Goal: Task Accomplishment & Management: Use online tool/utility

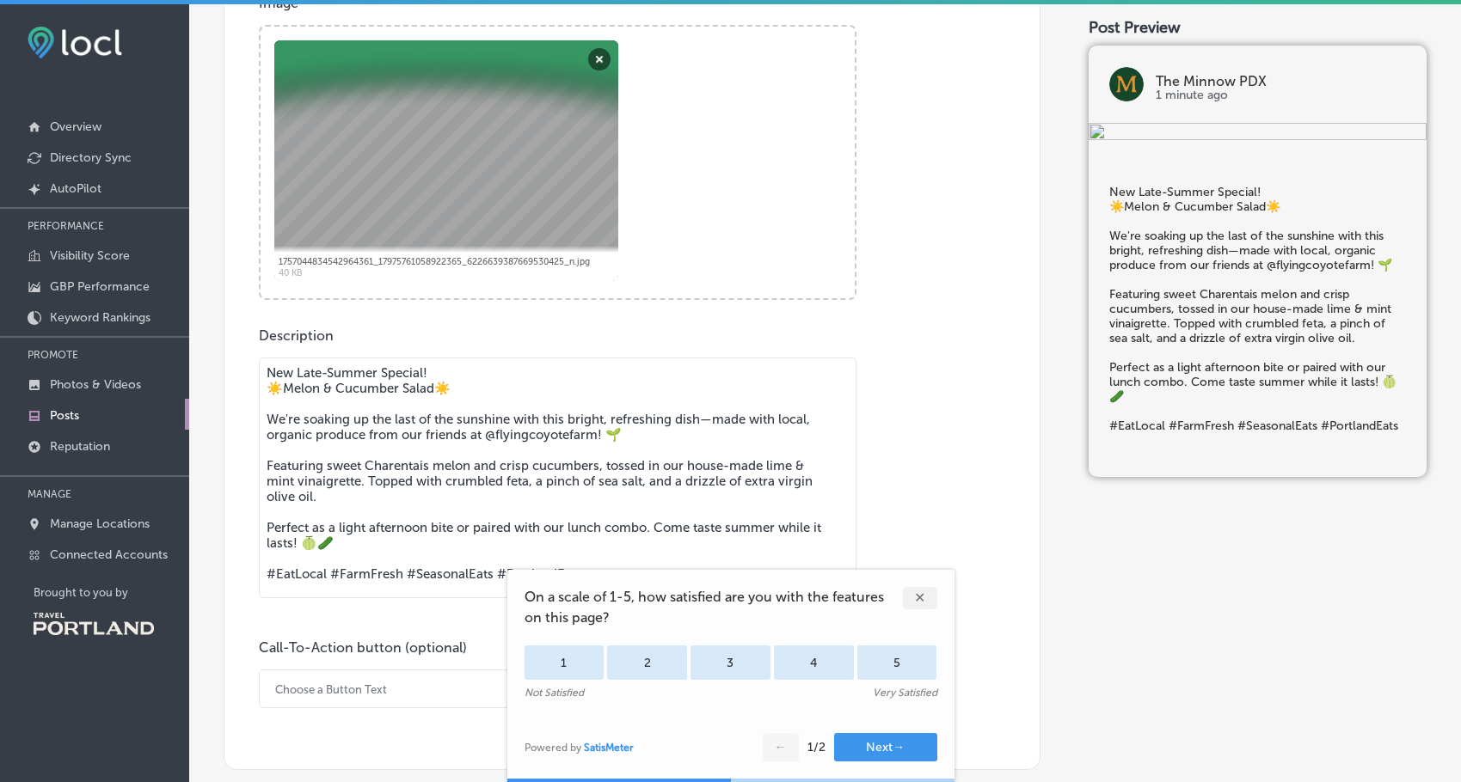
scroll to position [688, 0]
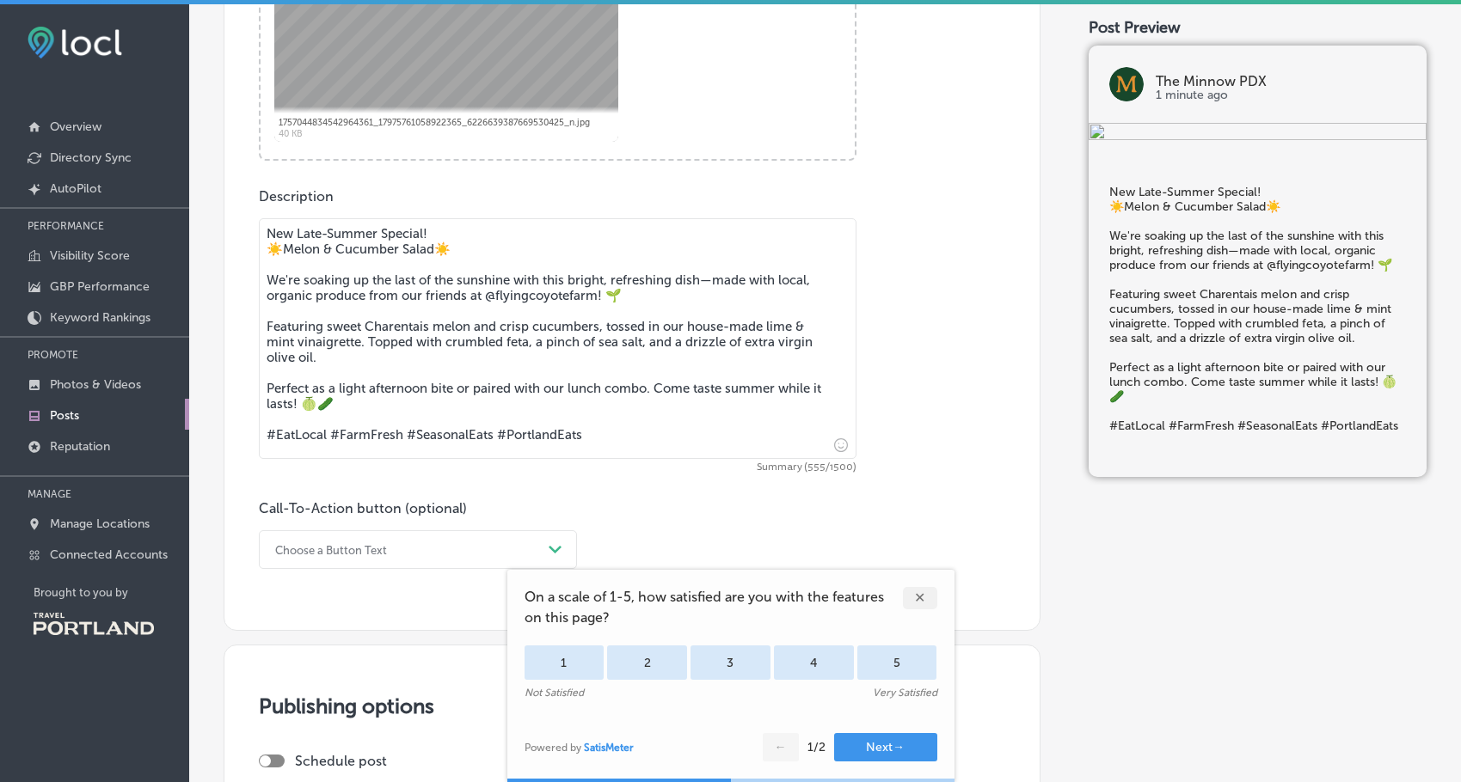
click at [927, 598] on div "✕" at bounding box center [920, 598] width 34 height 22
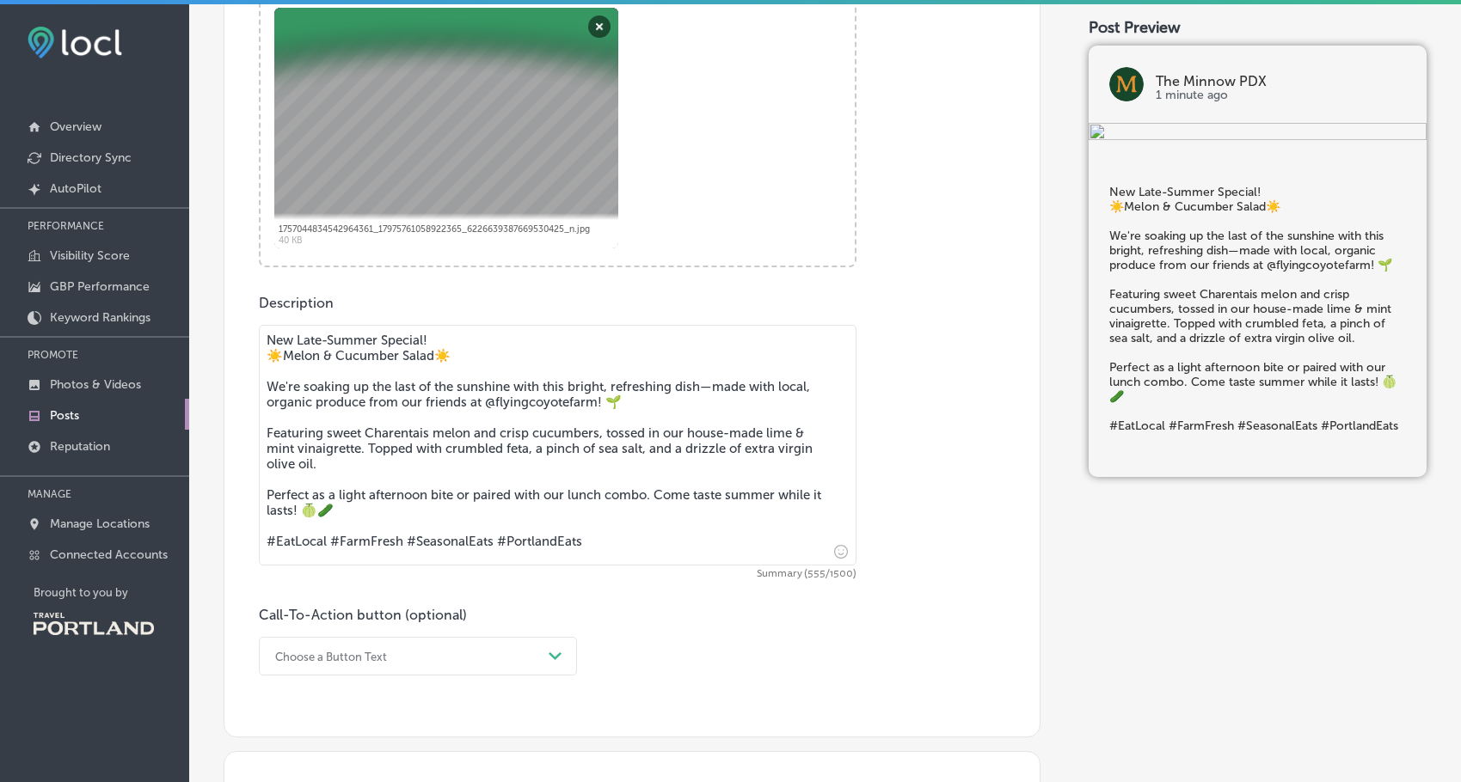
scroll to position [458, 0]
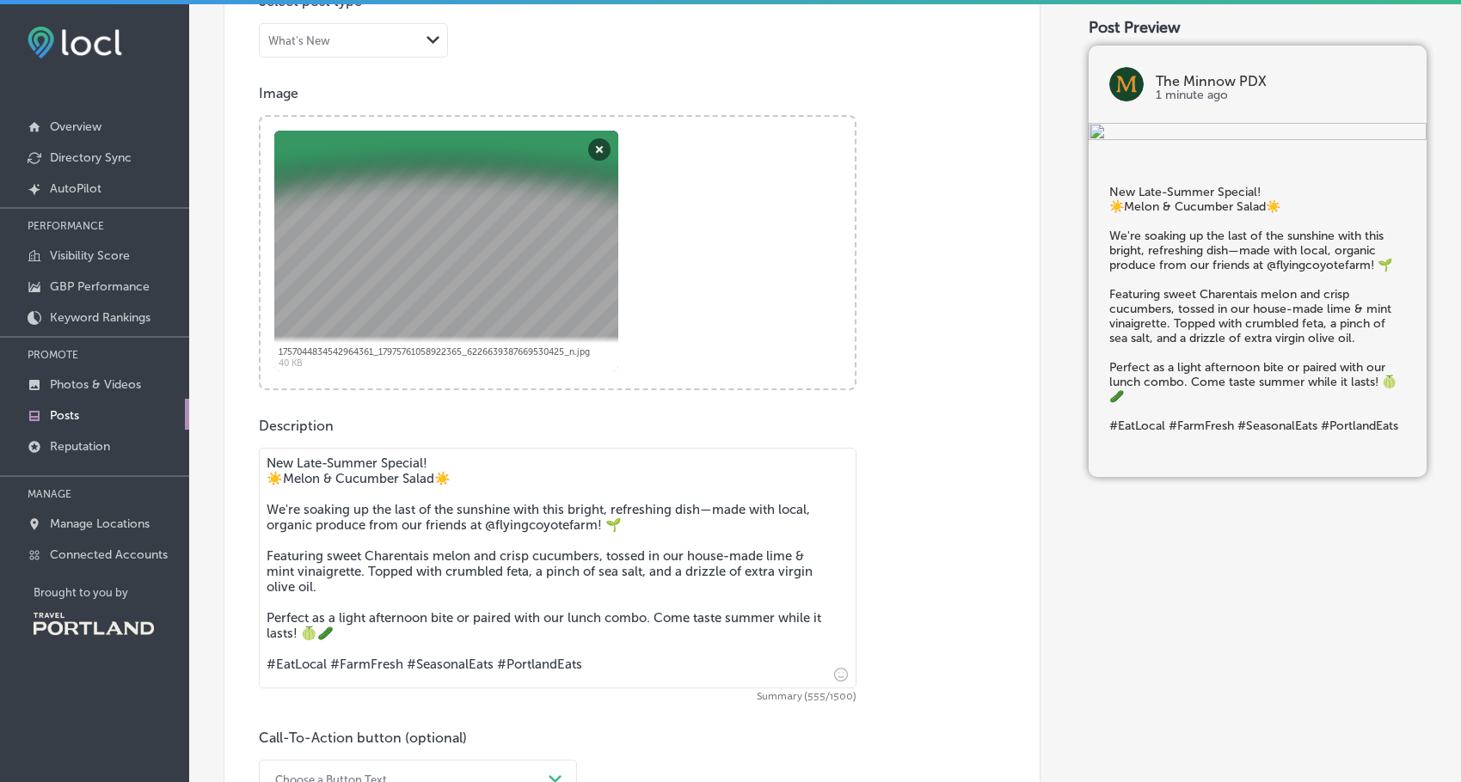
click at [899, 223] on div "Image Powered by PQINA Browse Or drag and drop a photo 1757044834542964361_1797…" at bounding box center [632, 237] width 746 height 305
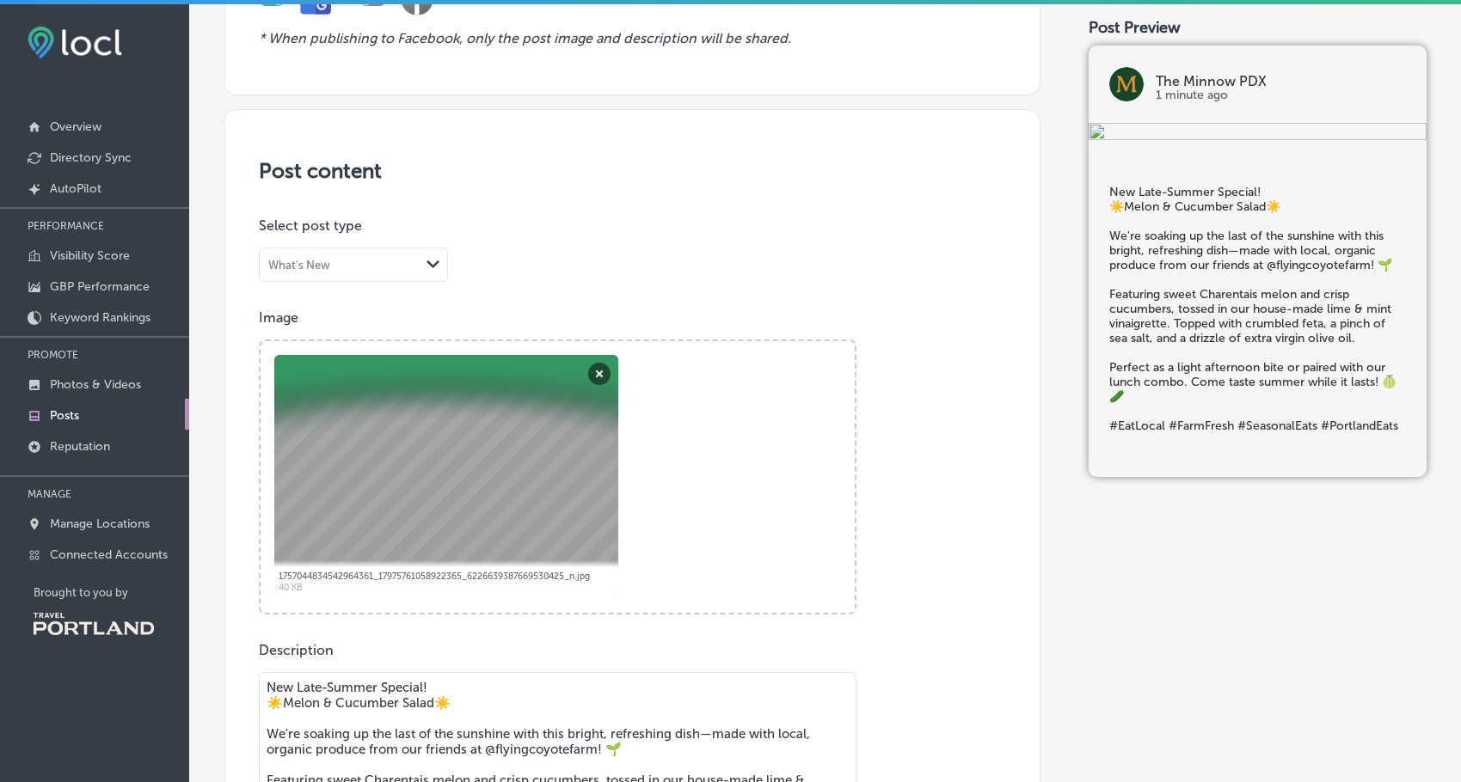
scroll to position [230, 0]
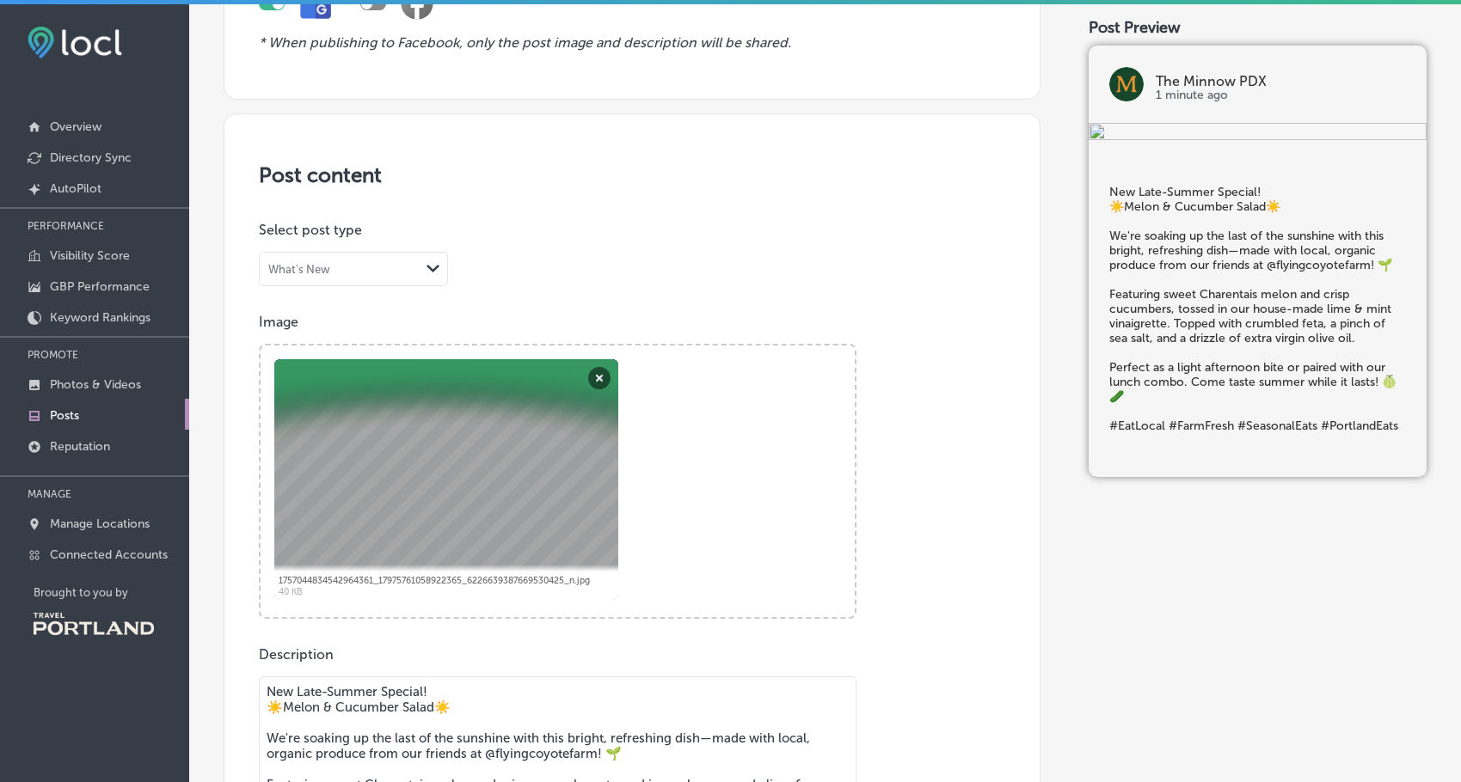
click at [414, 269] on div "What's New" at bounding box center [340, 269] width 160 height 16
click at [821, 234] on p "Select post type" at bounding box center [632, 230] width 746 height 16
drag, startPoint x: 975, startPoint y: 353, endPoint x: 900, endPoint y: 375, distance: 77.8
click at [974, 353] on div "Image Powered by PQINA Browse Or drag and drop a photo 1757044834542964361_1797…" at bounding box center [632, 466] width 746 height 305
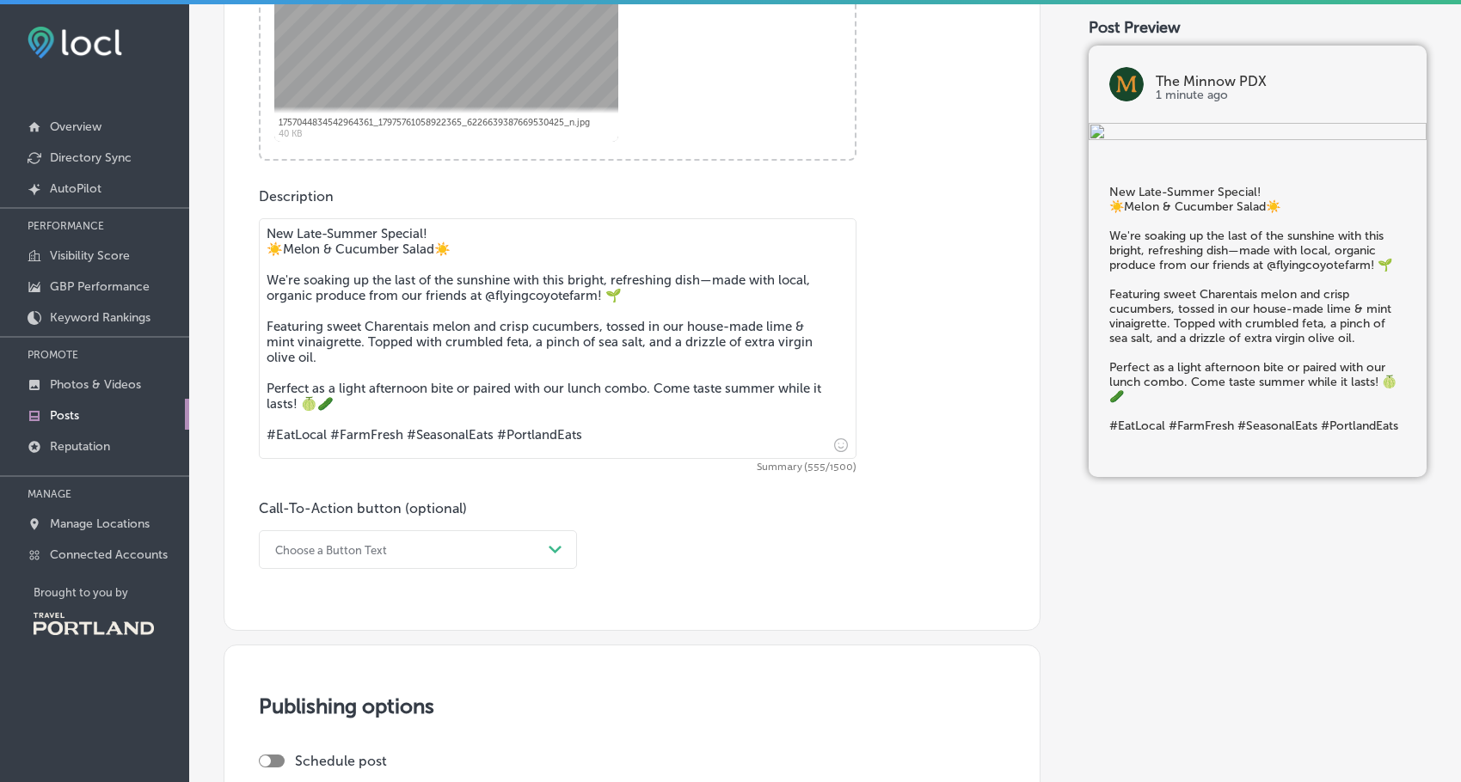
scroll to position [699, 0]
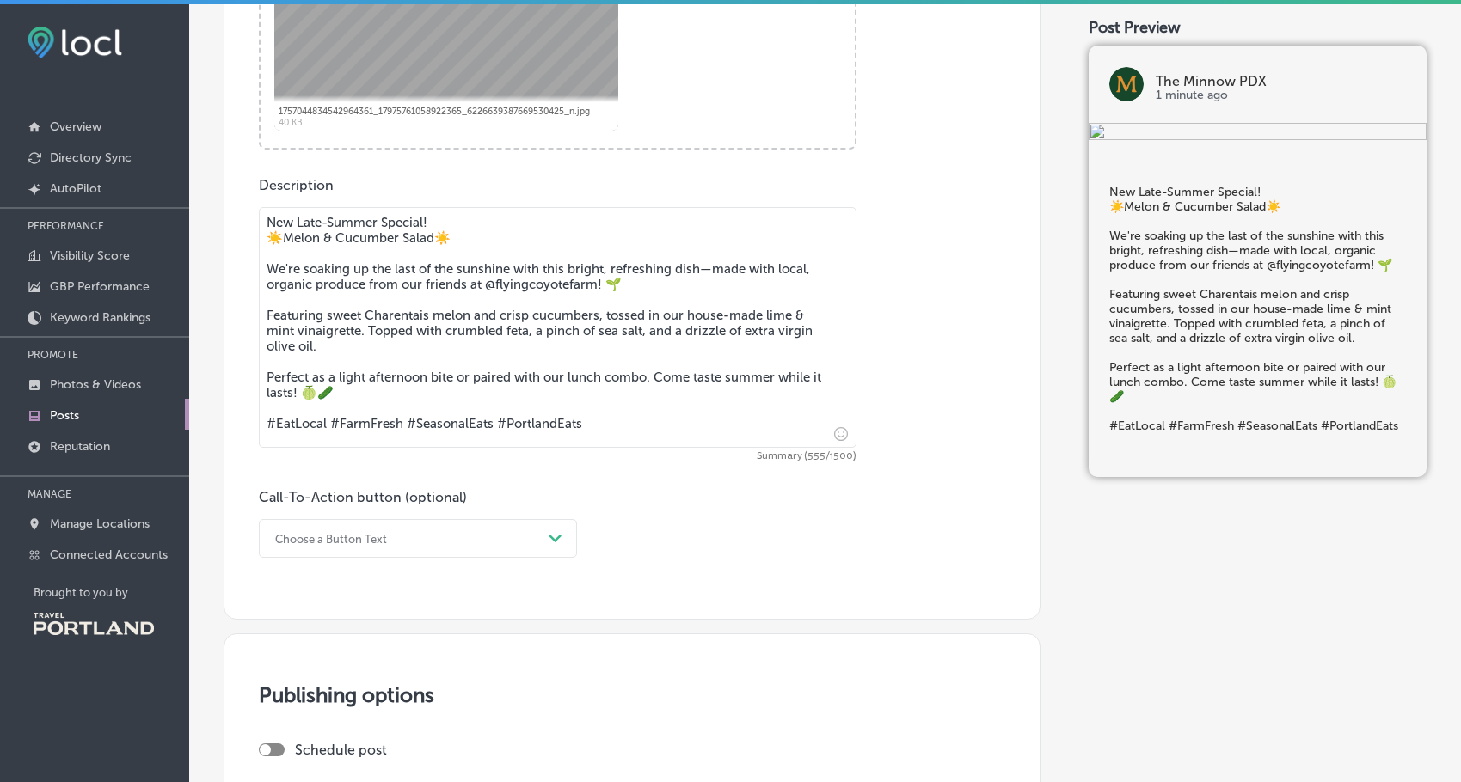
click at [518, 539] on div "Choose a Button Text" at bounding box center [404, 538] width 275 height 27
click at [333, 634] on div "Order online" at bounding box center [418, 637] width 318 height 30
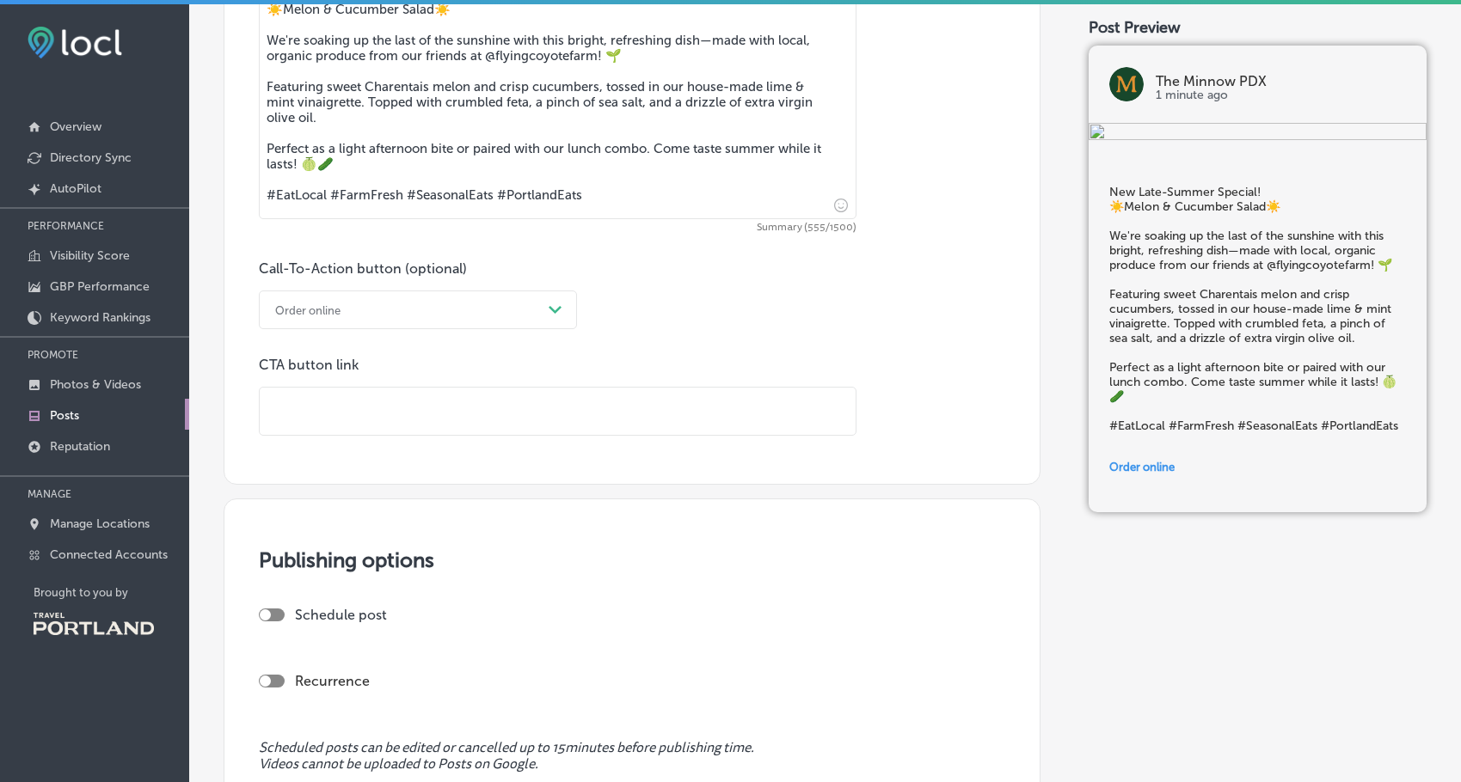
scroll to position [929, 0]
click at [424, 427] on input "text" at bounding box center [558, 410] width 596 height 47
paste input "[URL][DOMAIN_NAME]"
type input "[URL][DOMAIN_NAME]"
click at [889, 322] on div "Call-To-Action button (optional) Order online Path Created with Sketch. CTA but…" at bounding box center [632, 347] width 746 height 175
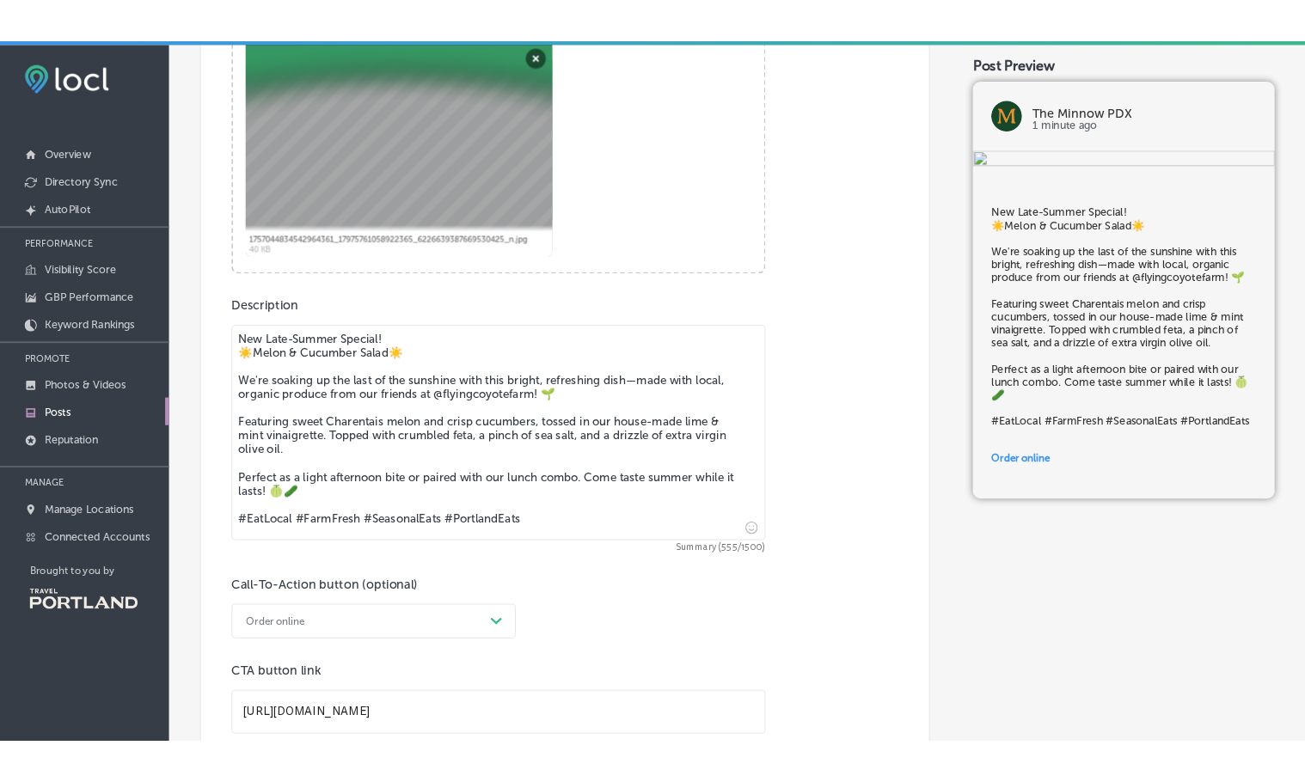
scroll to position [469, 0]
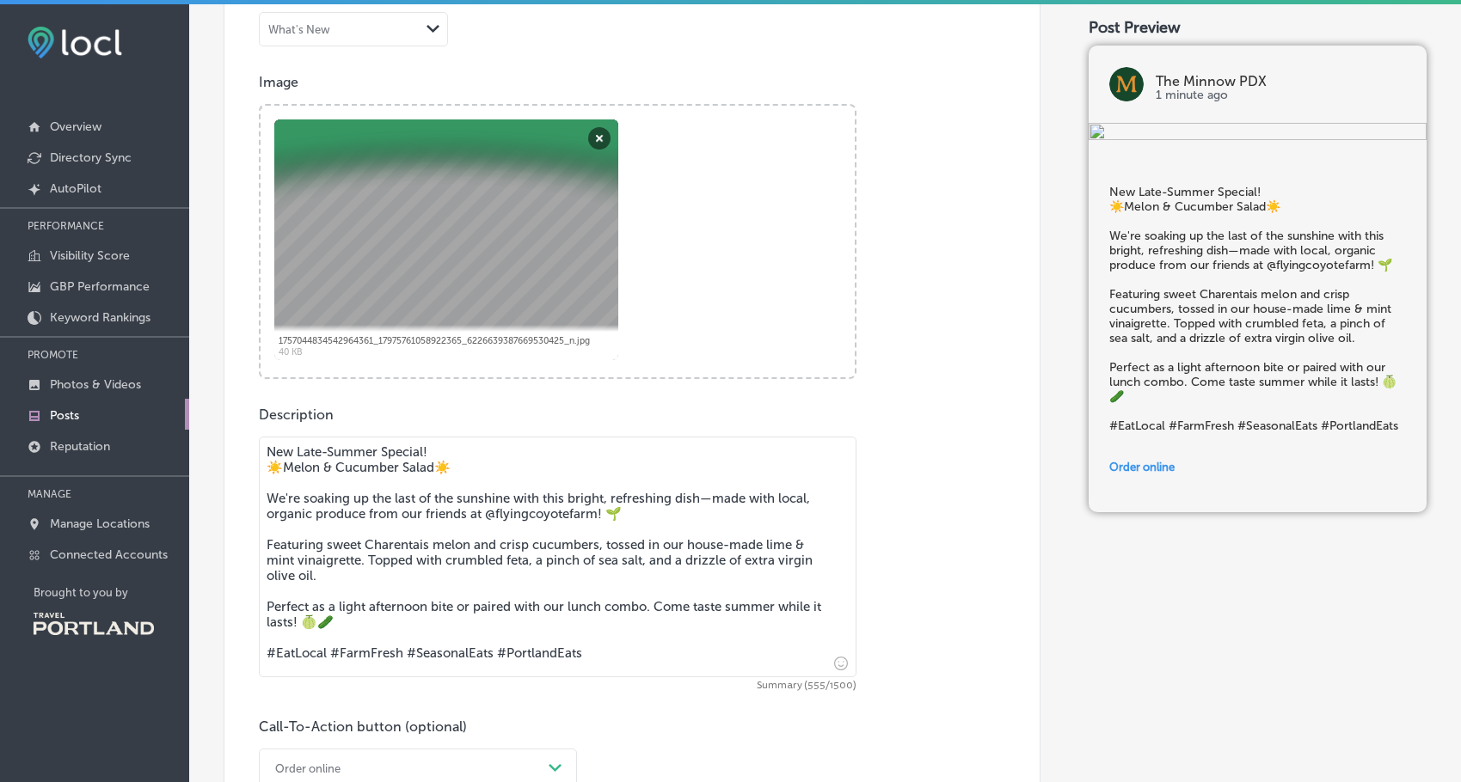
click at [490, 199] on div at bounding box center [446, 240] width 344 height 241
click at [598, 134] on button "Remove" at bounding box center [599, 138] width 22 height 22
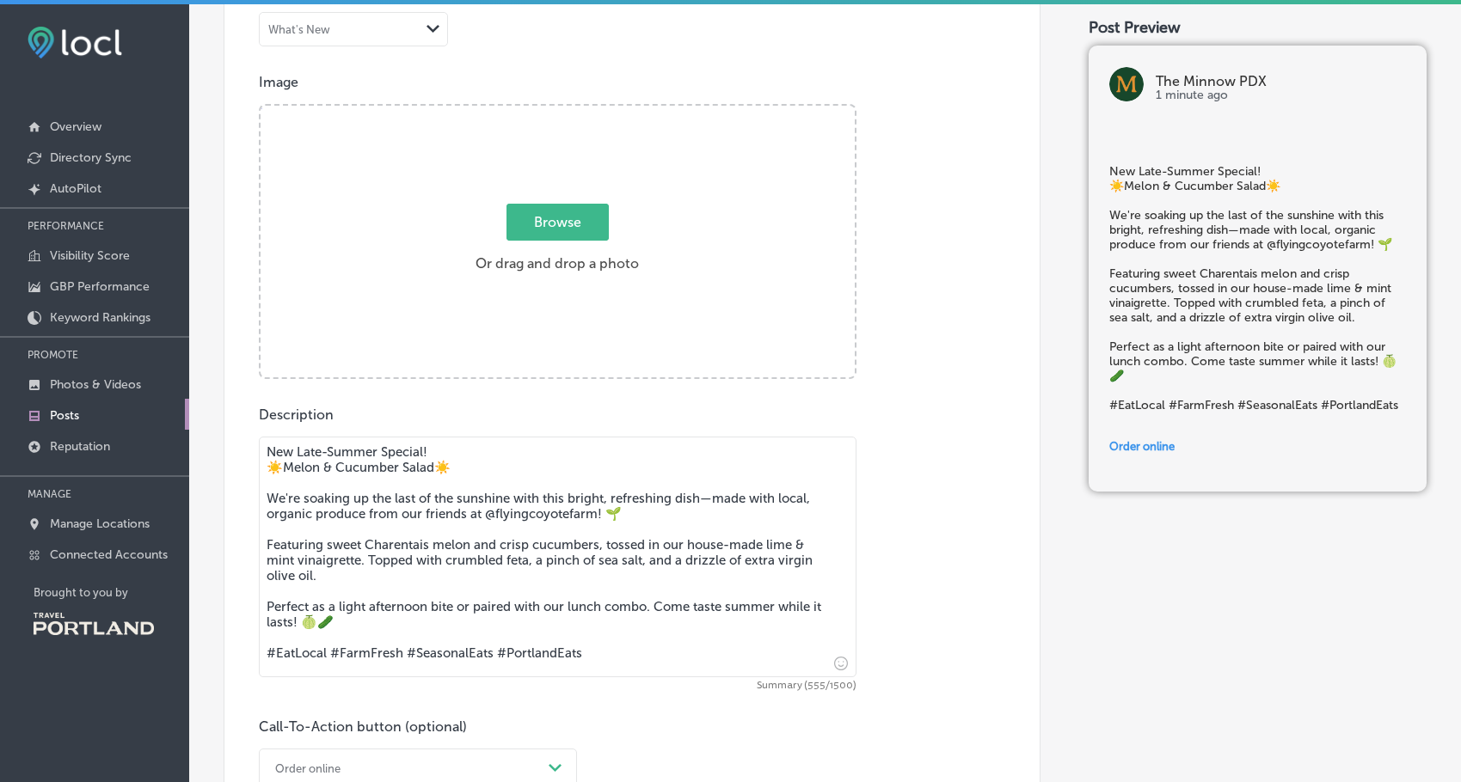
drag, startPoint x: 1272, startPoint y: 615, endPoint x: 821, endPoint y: 351, distance: 522.9
click at [1263, 607] on div "Post Preview The Minnow PDX 1 minute ago New Late-Summer Special! ☀️Melon & Cuc…" at bounding box center [1257, 585] width 338 height 1881
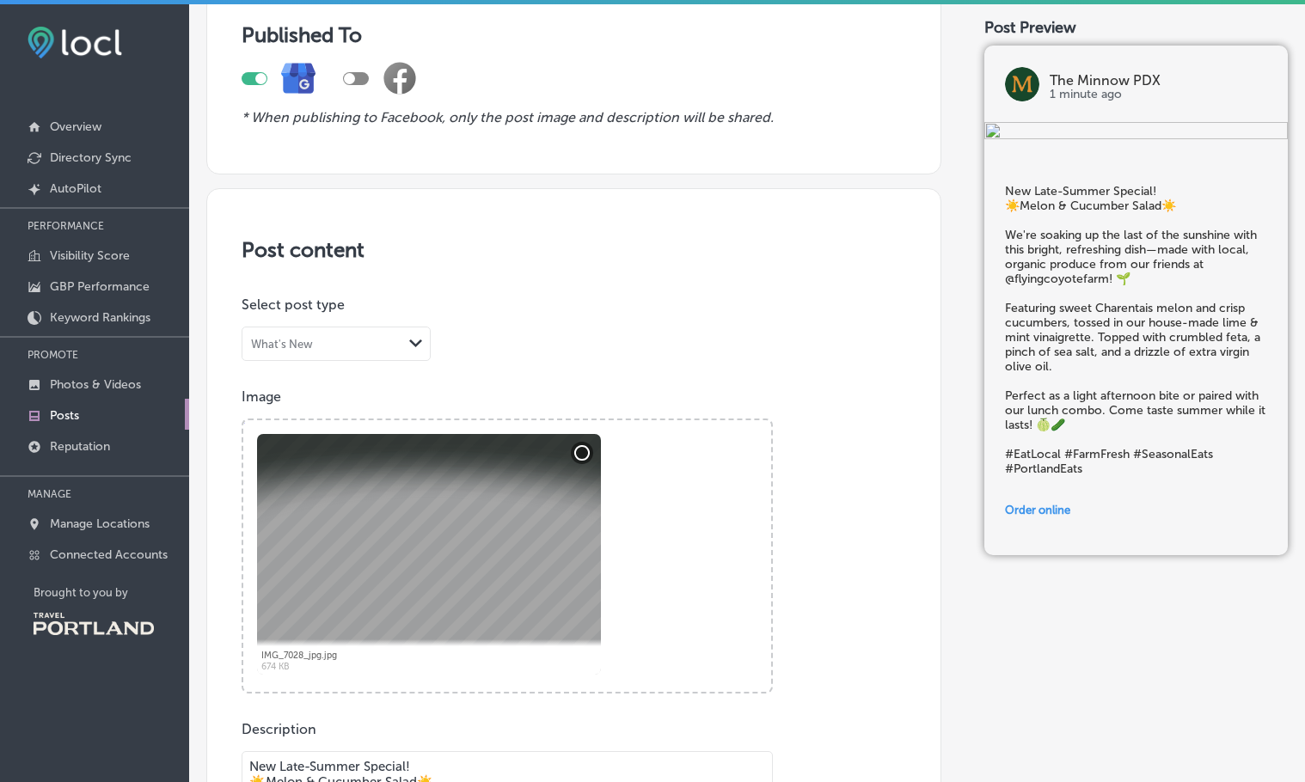
scroll to position [241, 0]
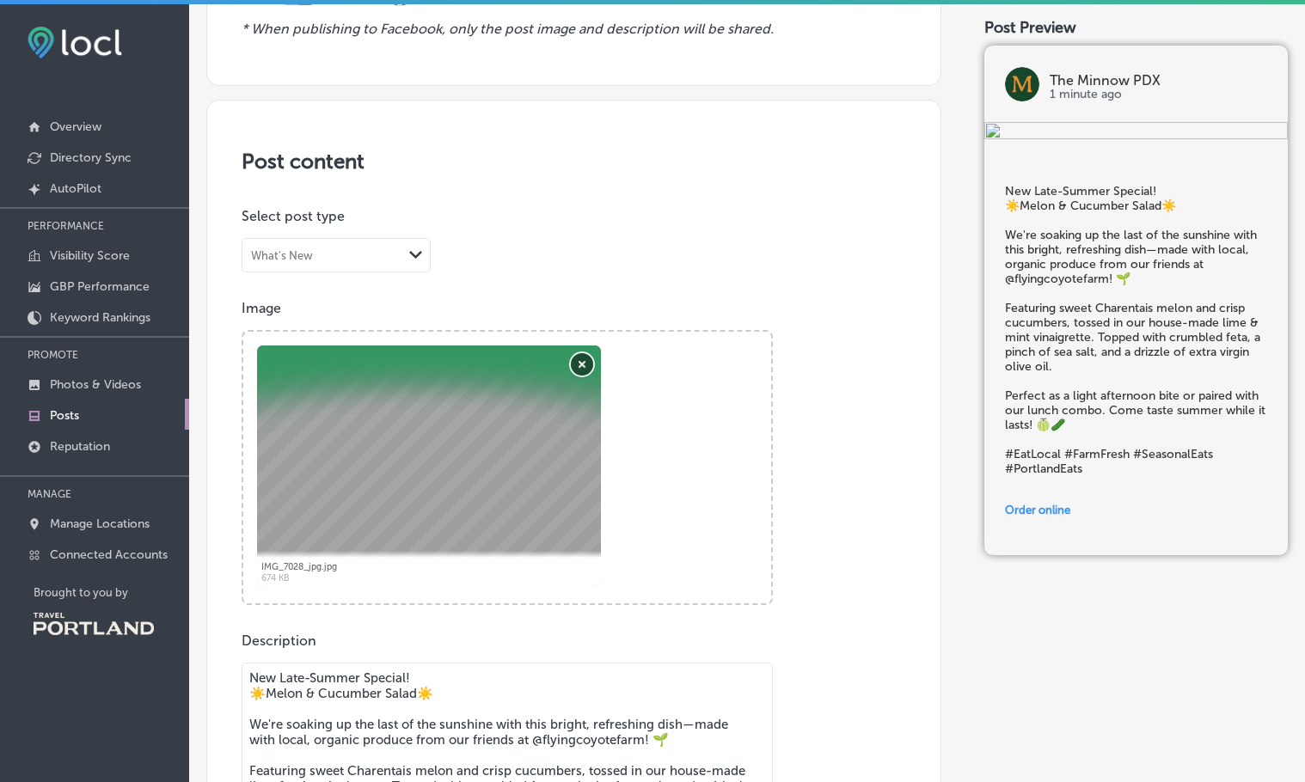
click at [585, 366] on button "Remove" at bounding box center [582, 364] width 22 height 22
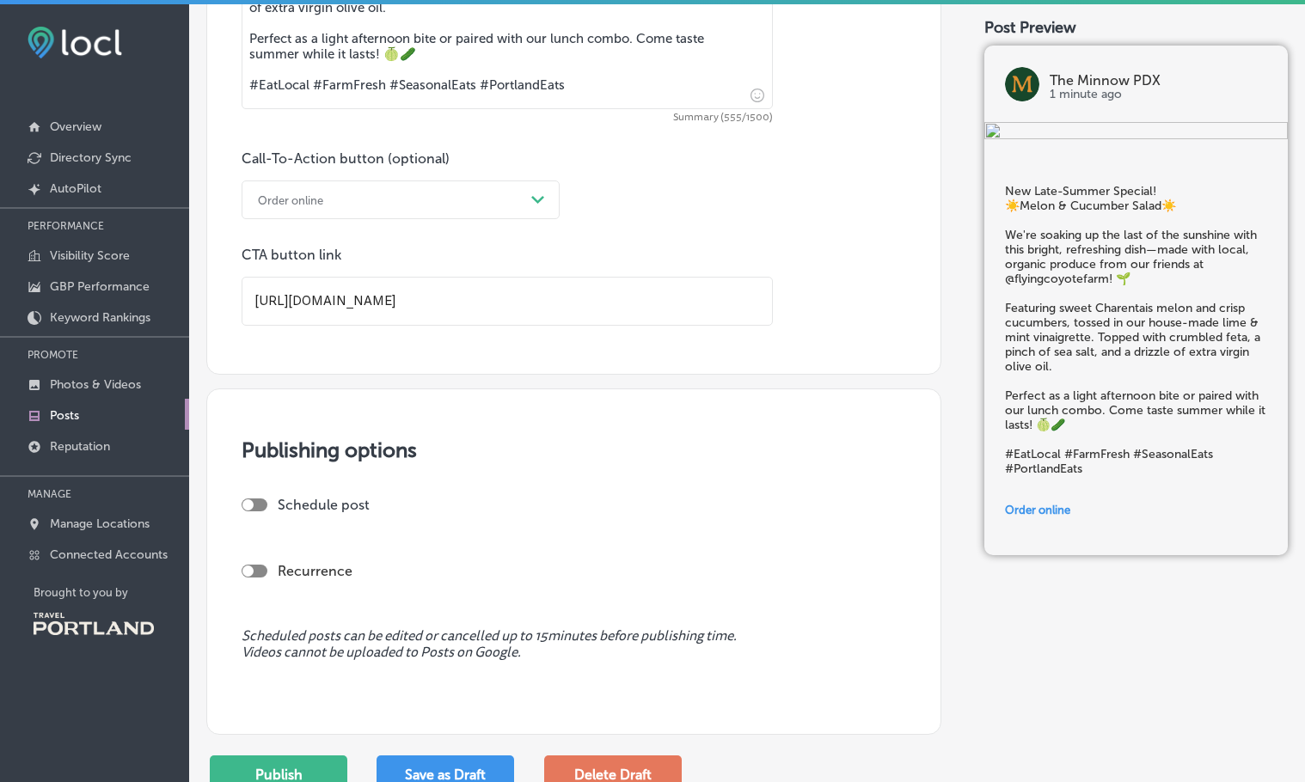
scroll to position [1157, 0]
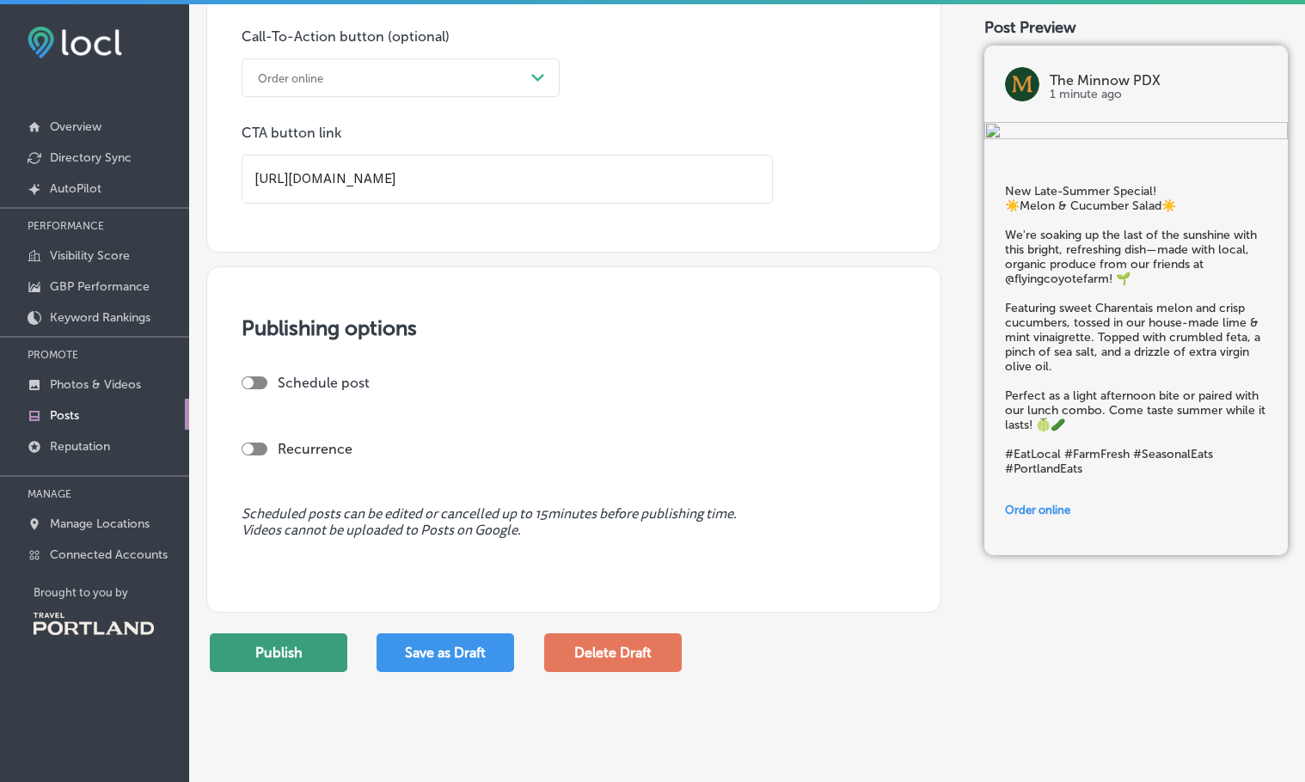
click at [304, 645] on button "Publish" at bounding box center [279, 653] width 138 height 39
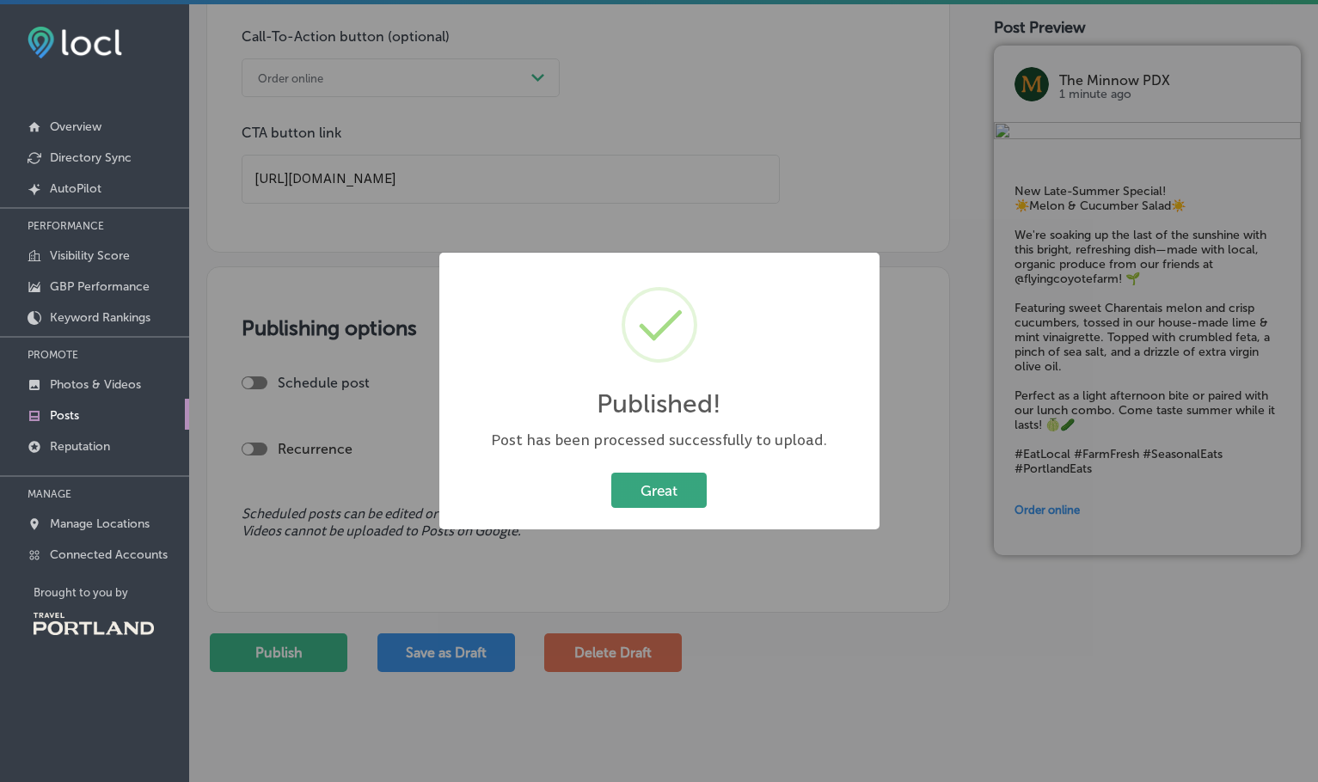
click at [659, 503] on button "Great" at bounding box center [658, 490] width 95 height 35
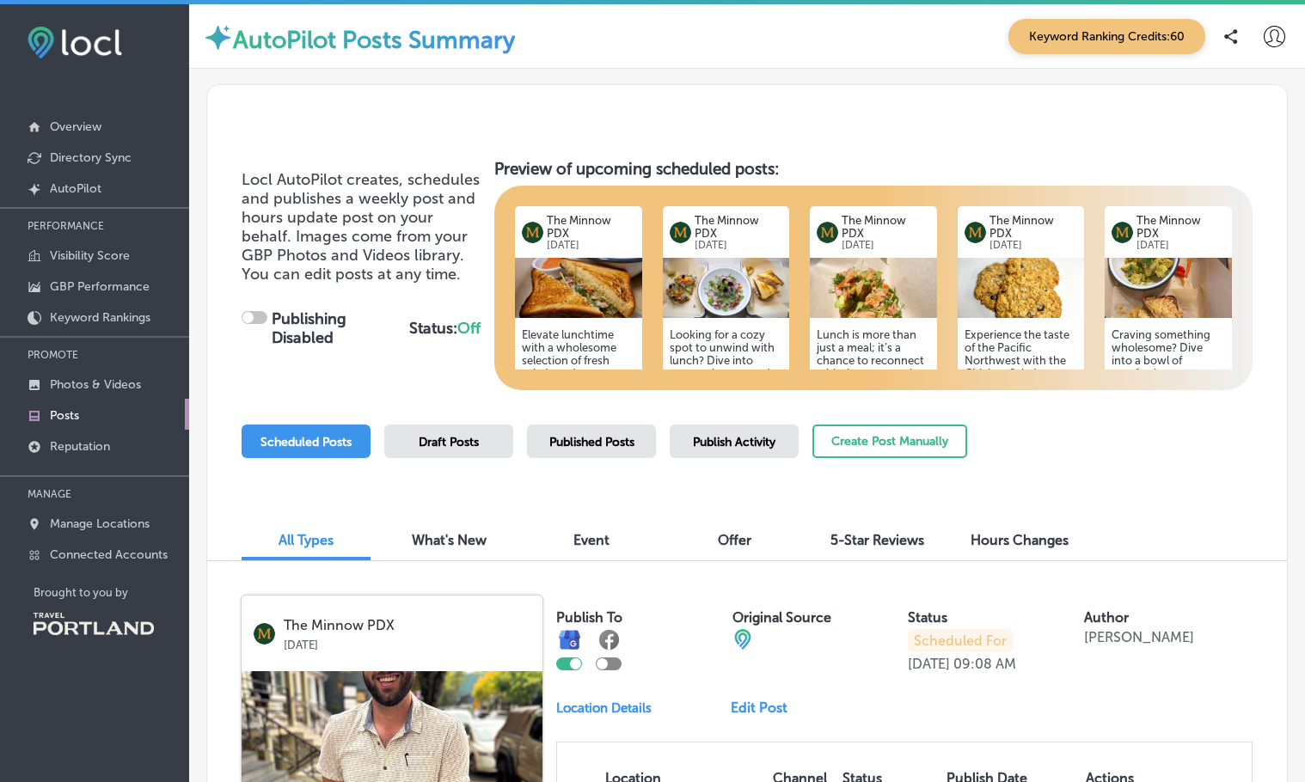
checkbox input "true"
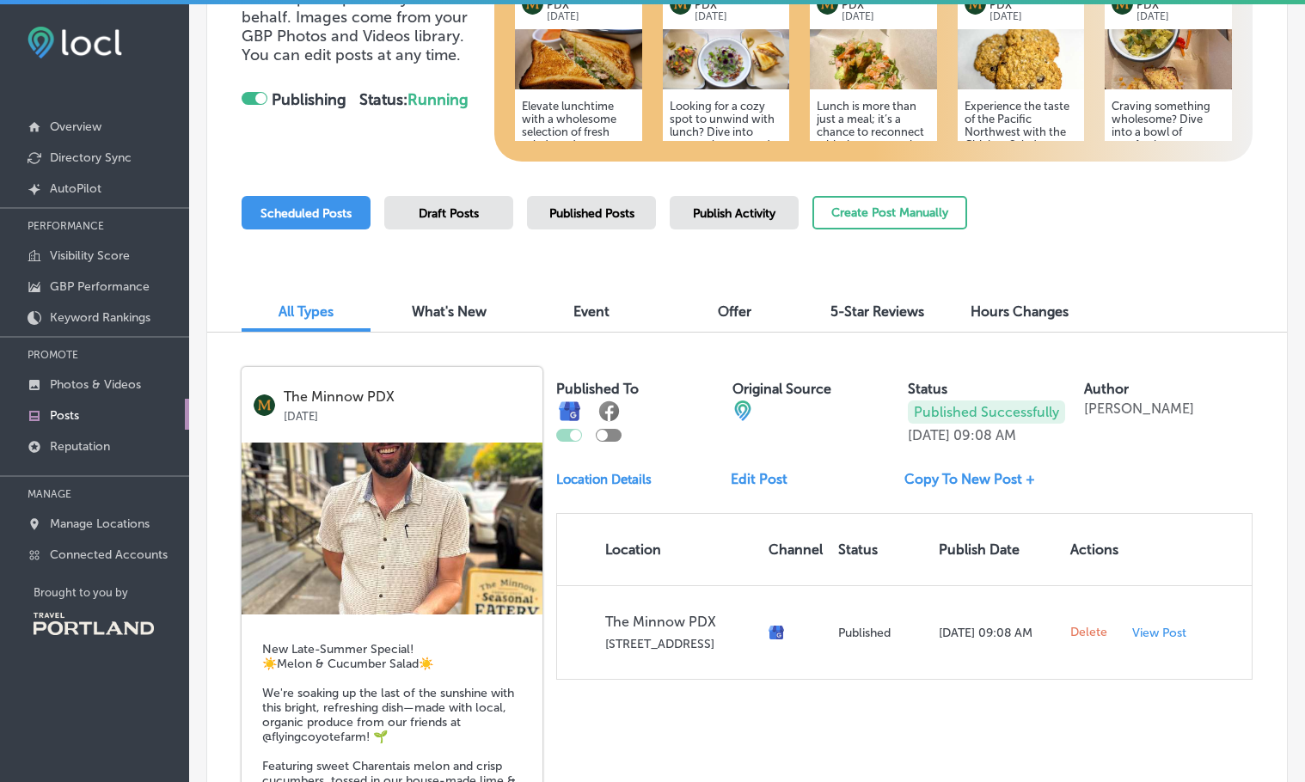
scroll to position [230, 0]
click at [1025, 311] on span "Hours Changes" at bounding box center [1020, 311] width 98 height 16
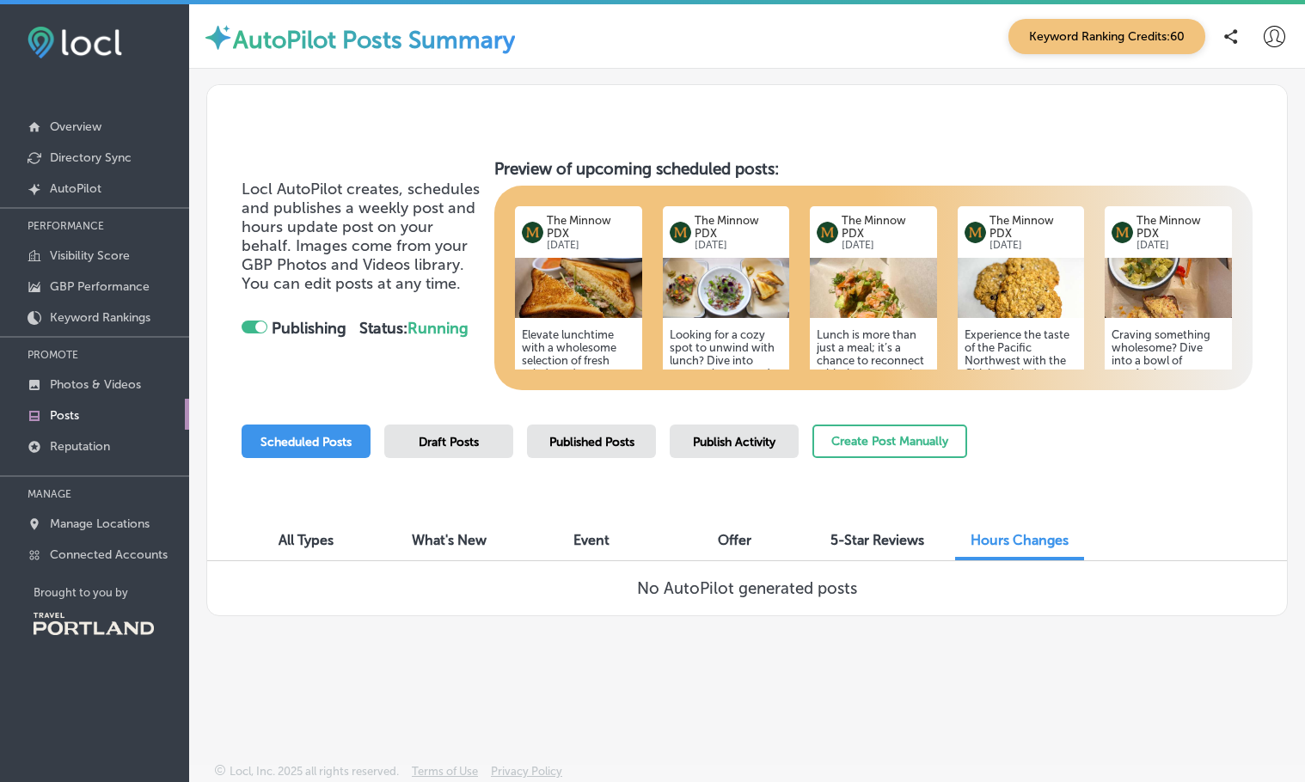
click at [707, 443] on span "Publish Activity" at bounding box center [734, 442] width 83 height 15
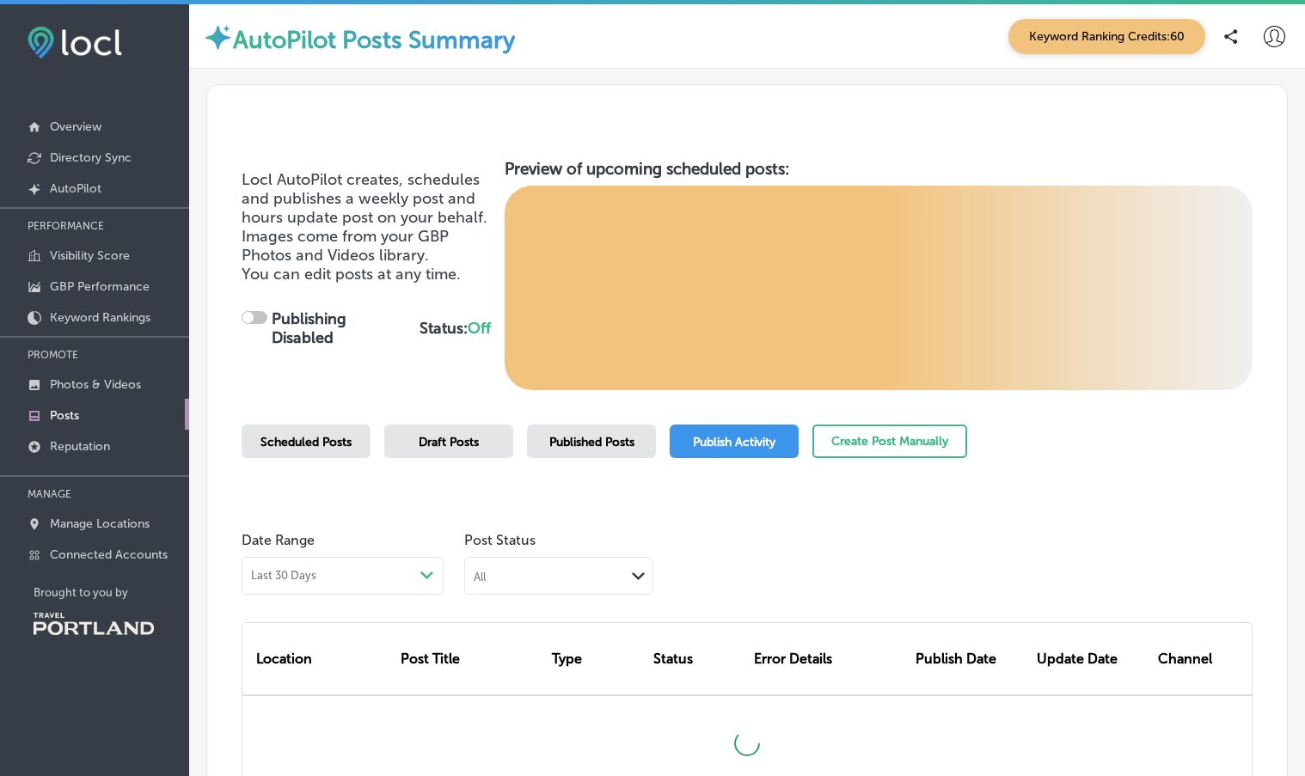
checkbox input "true"
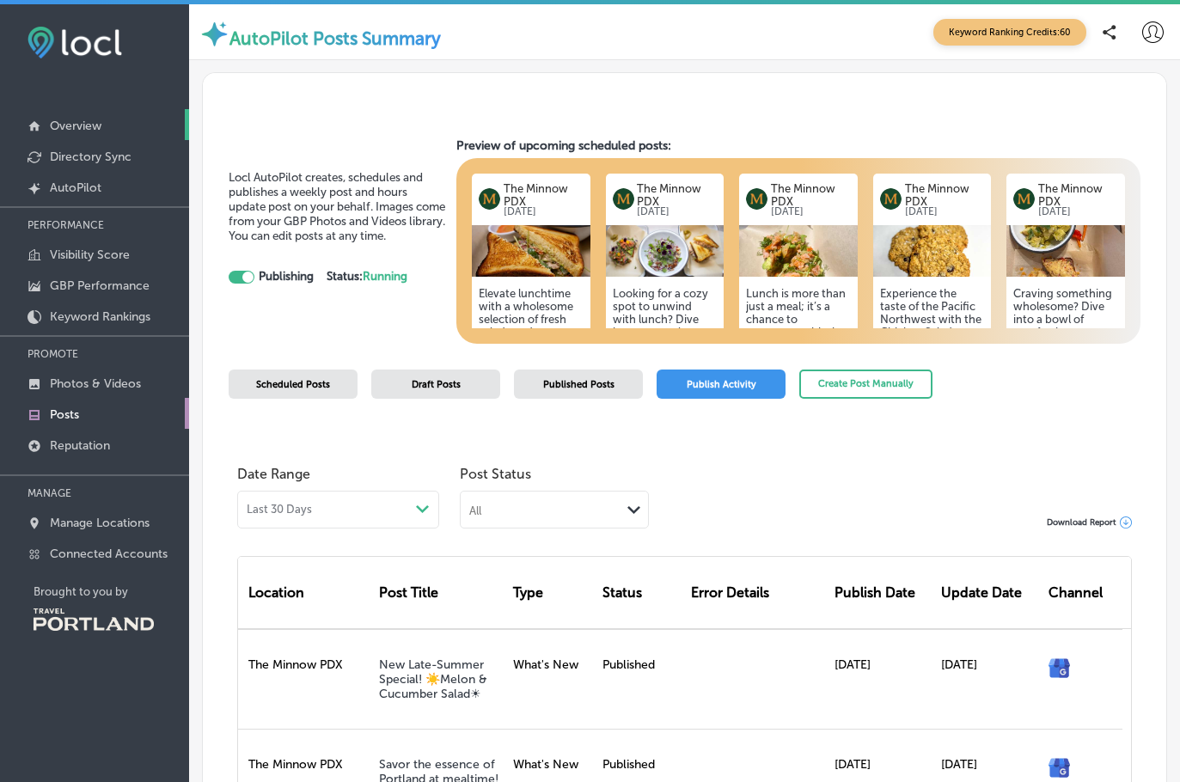
click at [98, 129] on p "Overview" at bounding box center [76, 126] width 52 height 15
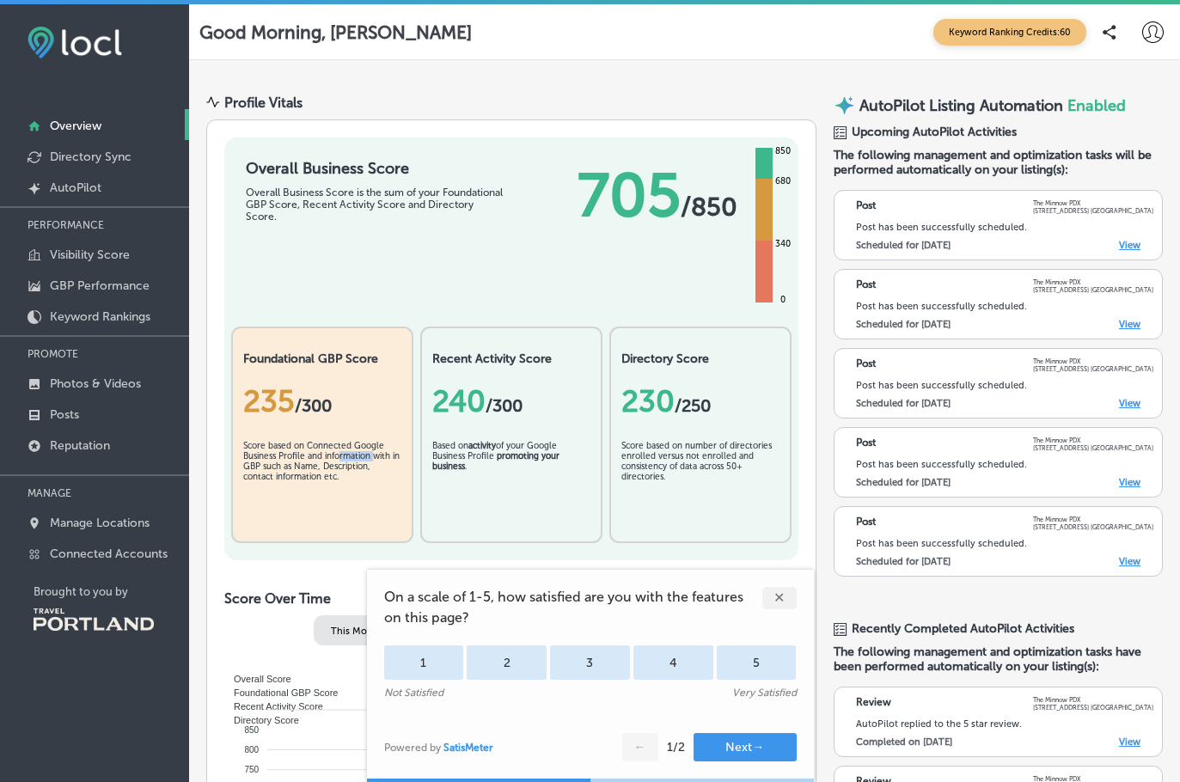
drag, startPoint x: 343, startPoint y: 453, endPoint x: 374, endPoint y: 459, distance: 31.5
click at [374, 459] on div "Score based on Connected Google Business Profile and information with in GBP su…" at bounding box center [322, 484] width 158 height 86
drag, startPoint x: 271, startPoint y: 445, endPoint x: 267, endPoint y: 417, distance: 27.7
click at [264, 417] on div "Foundational GBP Score 235 / 300 Score based on Connected Google Business Profi…" at bounding box center [322, 435] width 182 height 217
click at [331, 475] on div "Score based on Connected Google Business Profile and information with in GBP su…" at bounding box center [322, 484] width 158 height 86
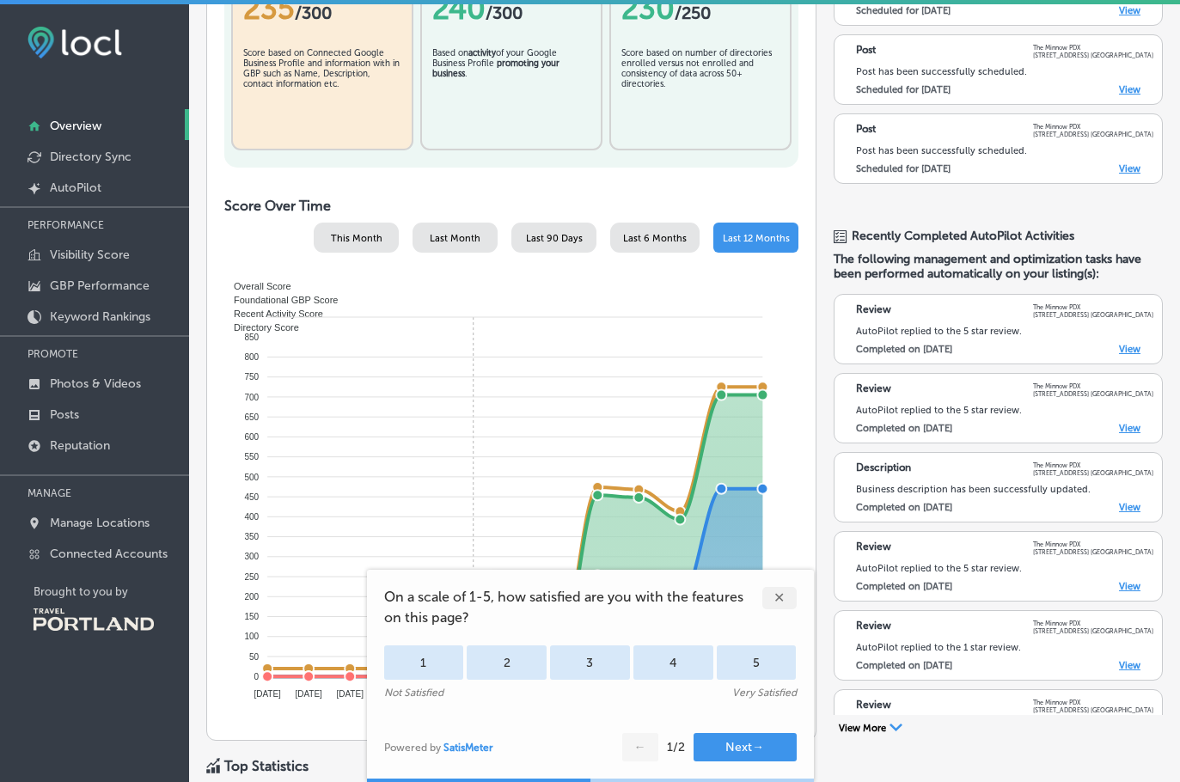
scroll to position [458, 0]
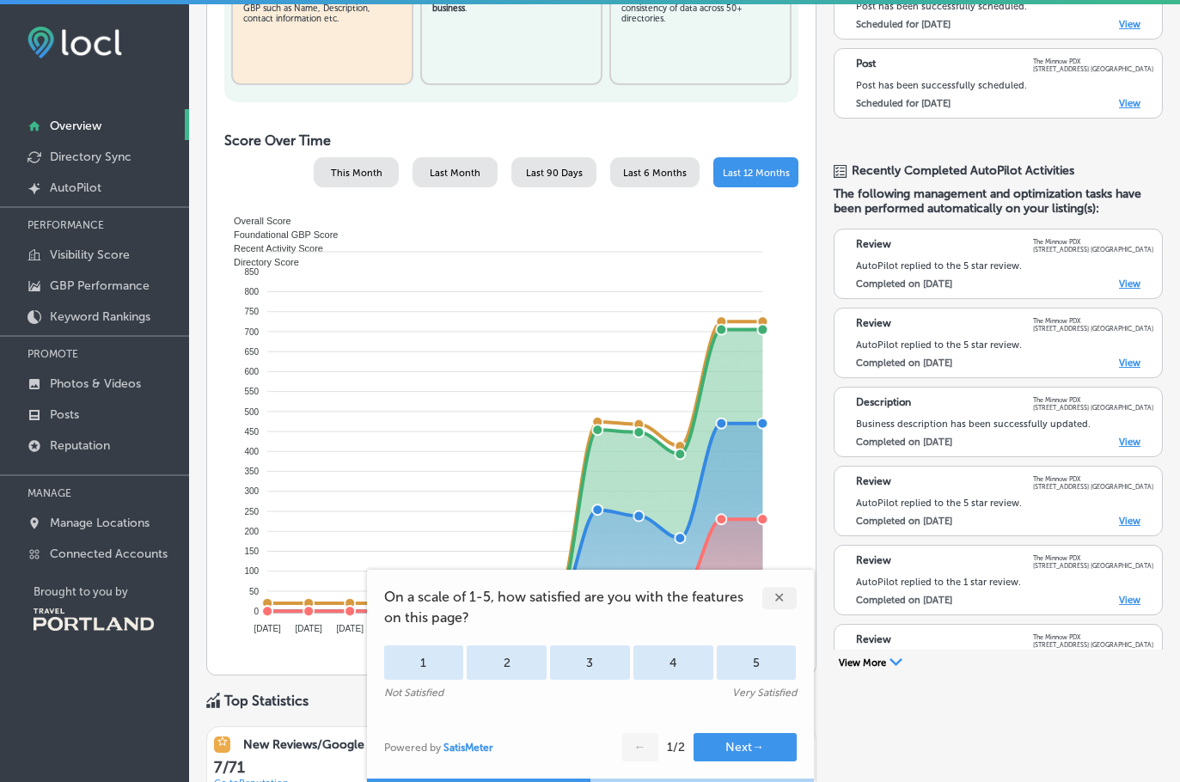
click at [781, 591] on div "✕" at bounding box center [780, 598] width 34 height 22
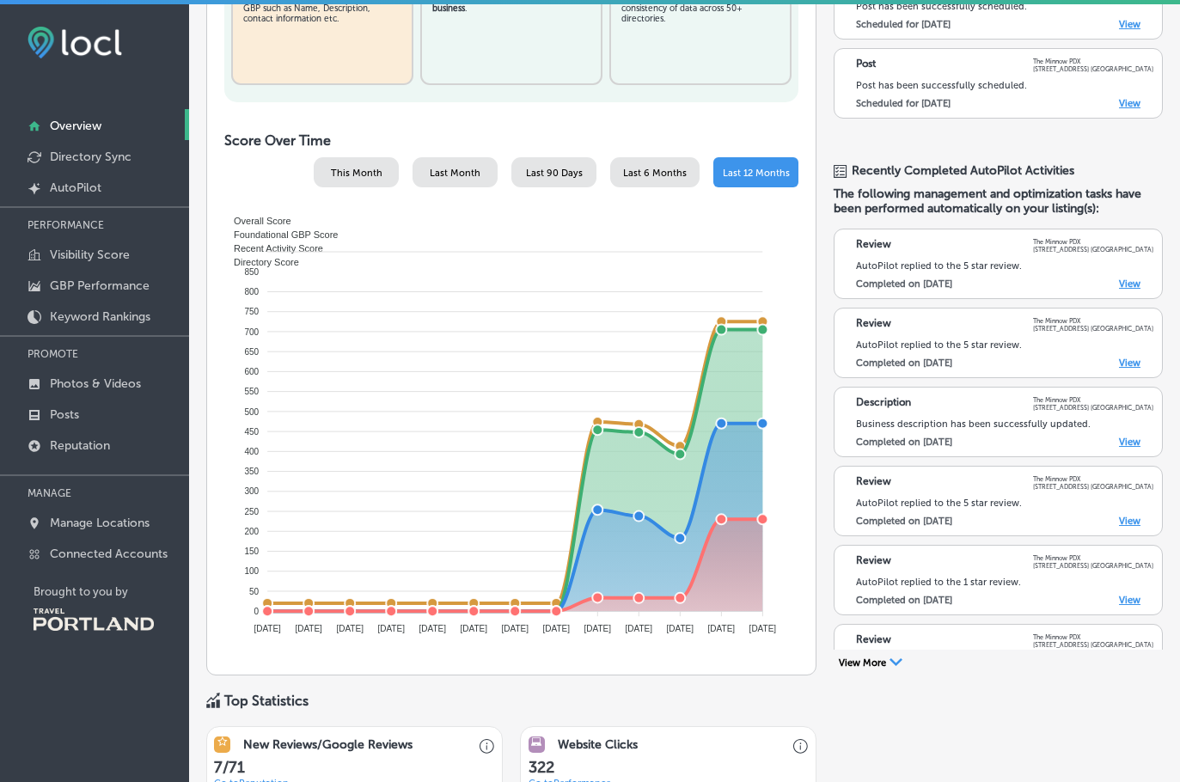
scroll to position [0, 0]
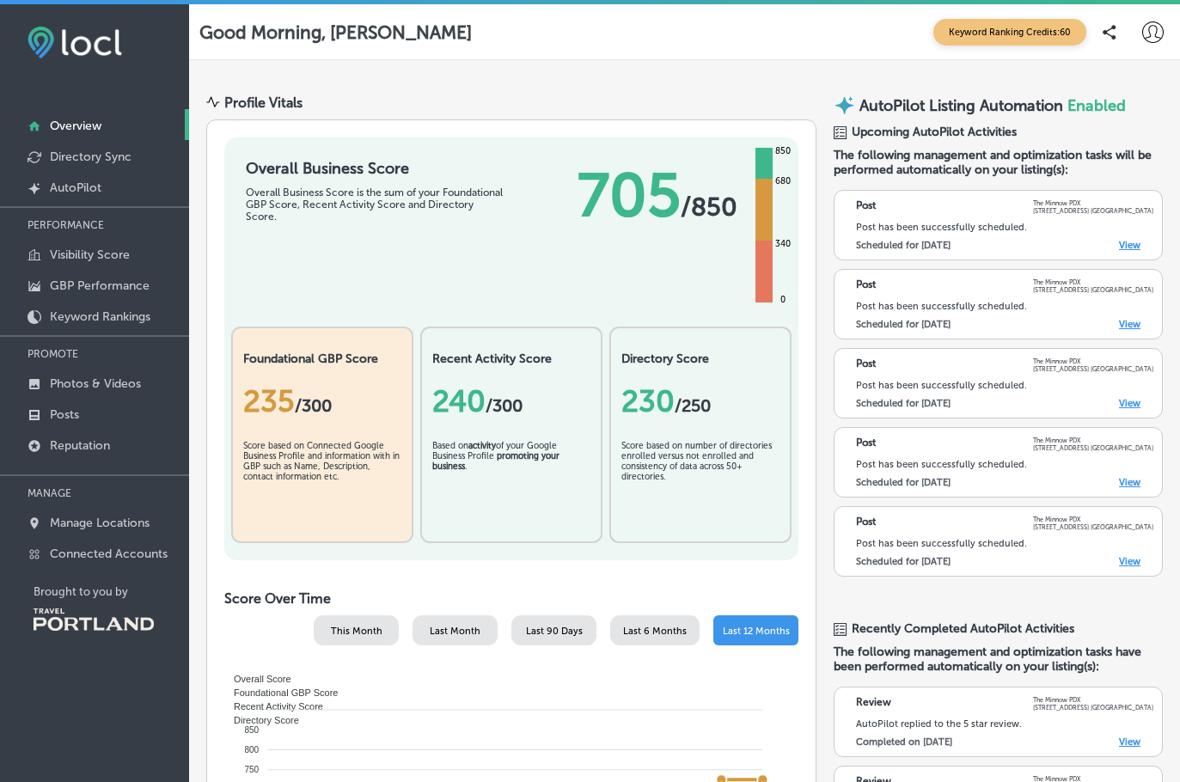
click at [1150, 36] on icon at bounding box center [1153, 31] width 21 height 21
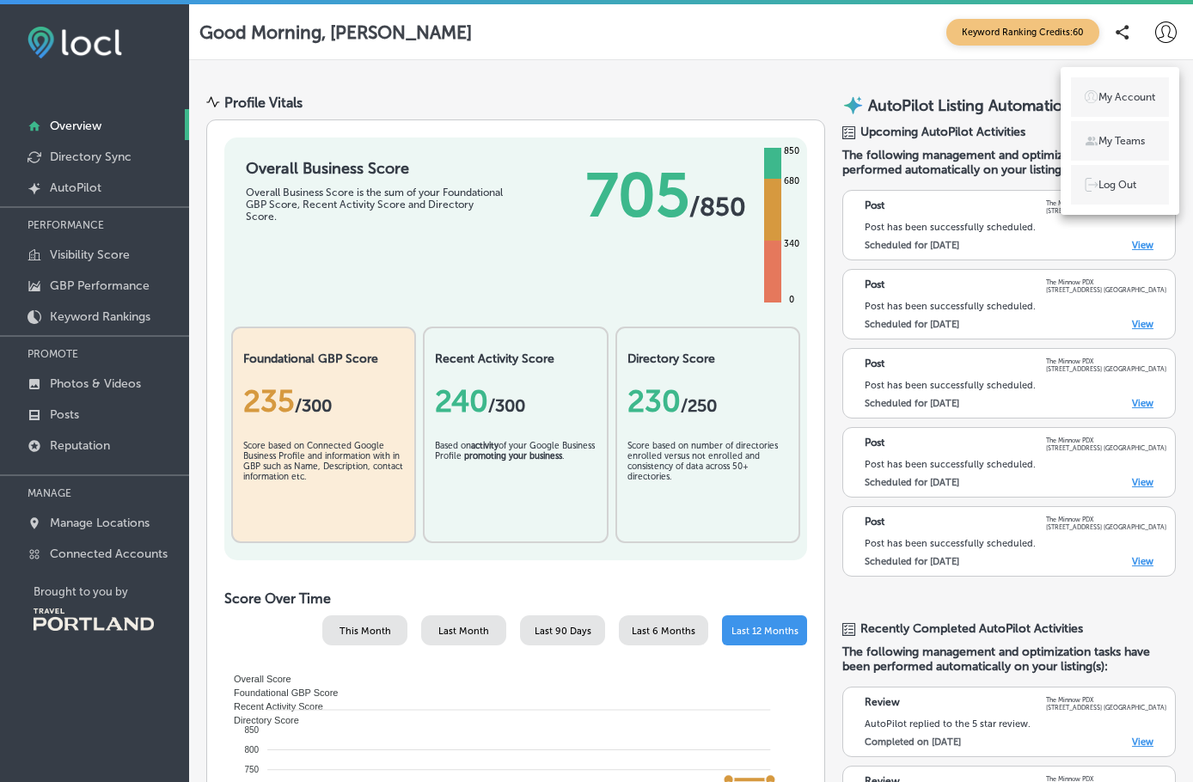
click at [571, 95] on div at bounding box center [596, 391] width 1193 height 782
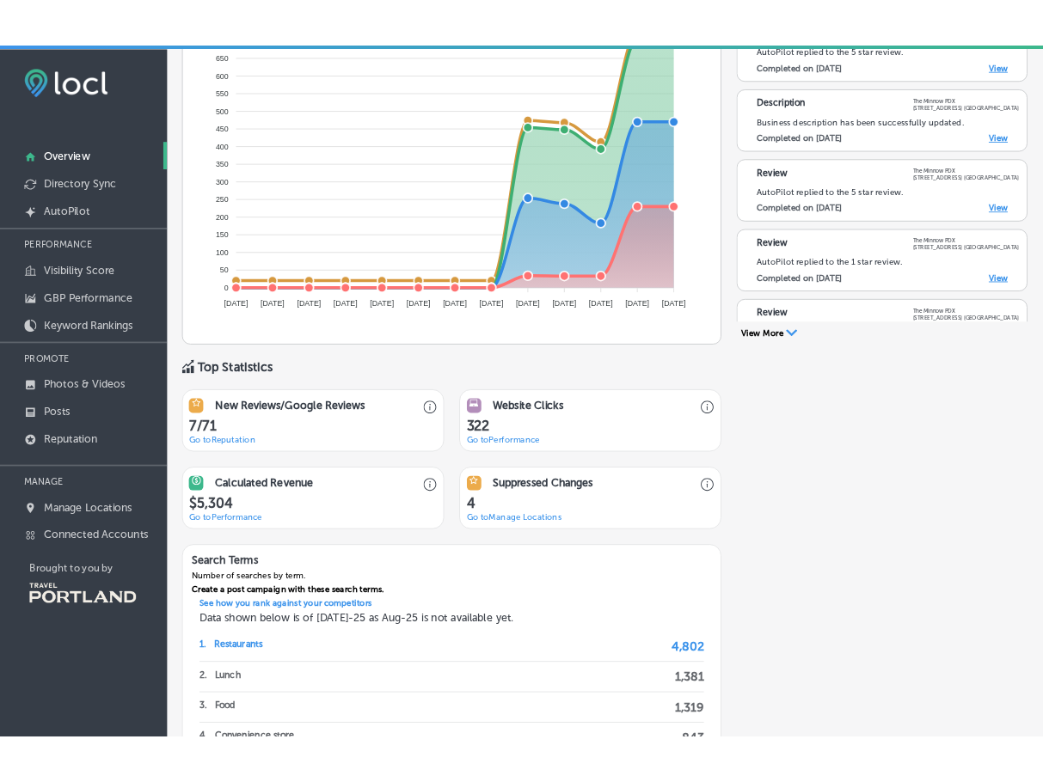
scroll to position [917, 0]
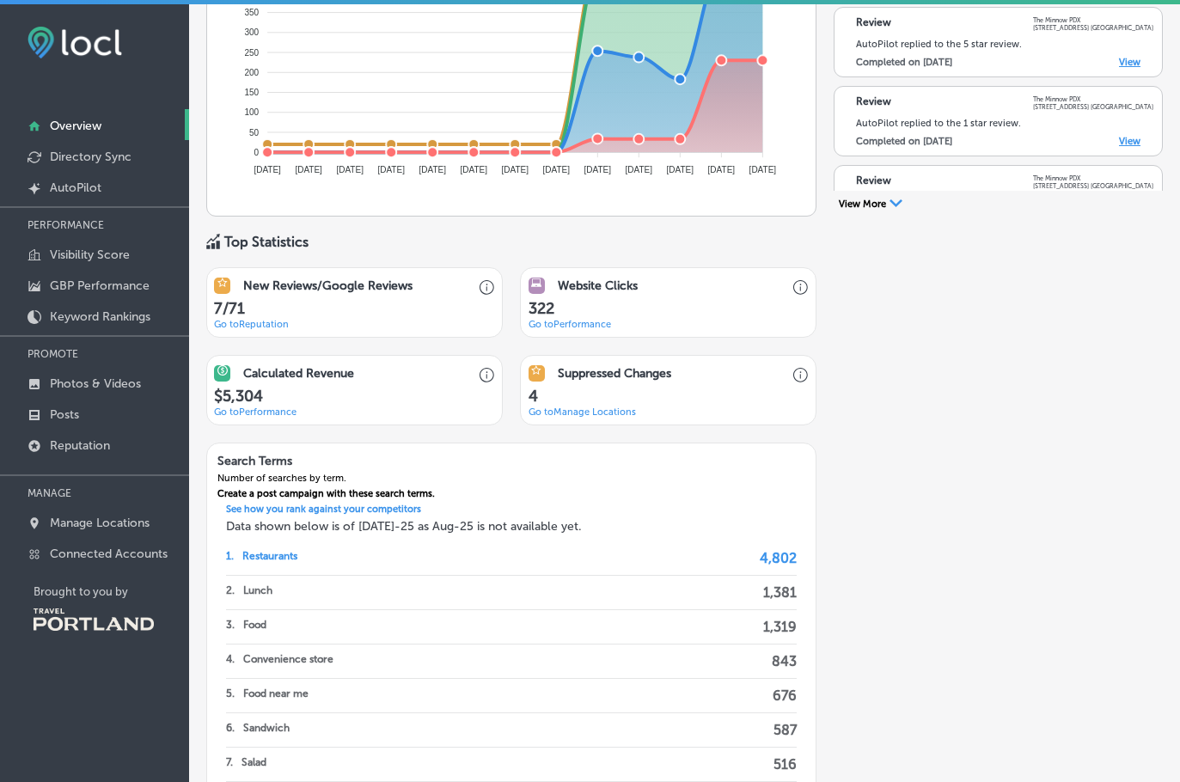
click at [281, 412] on link "Go to Performance" at bounding box center [255, 412] width 83 height 11
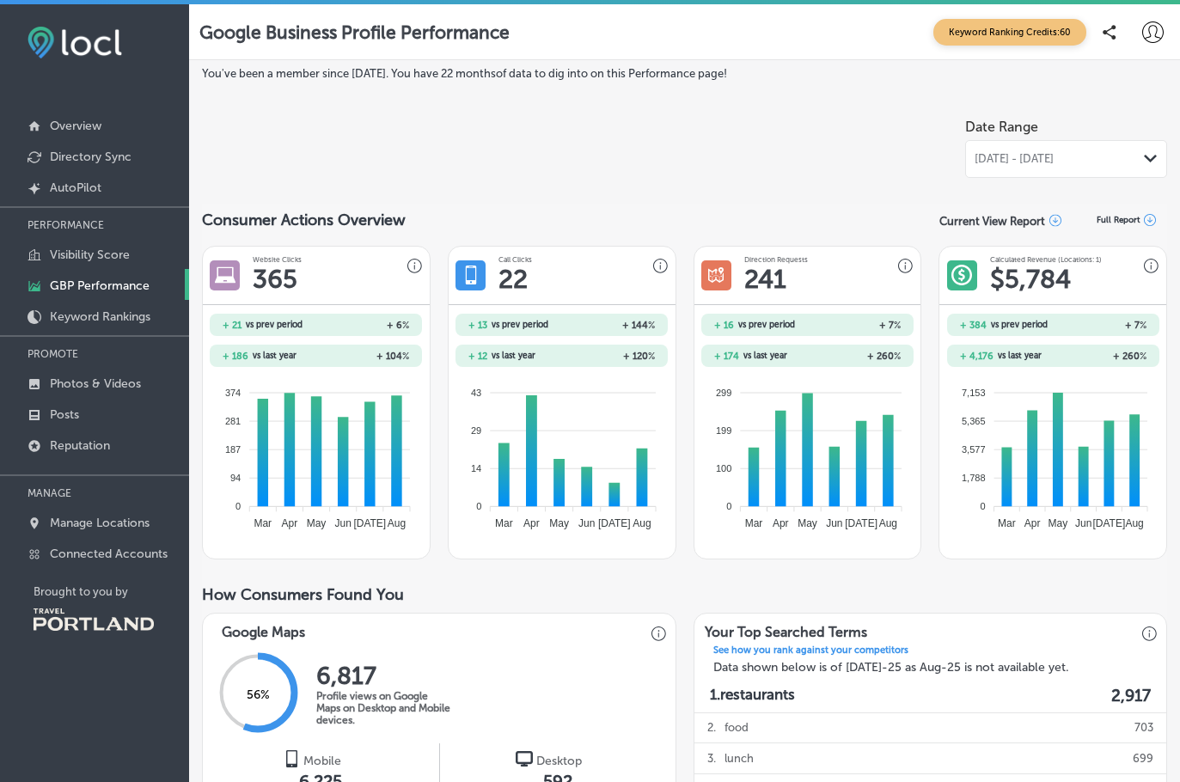
click at [1139, 172] on div "Aug 01, 2025 - Aug 31, 2025 Path Created with Sketch." at bounding box center [1067, 159] width 202 height 38
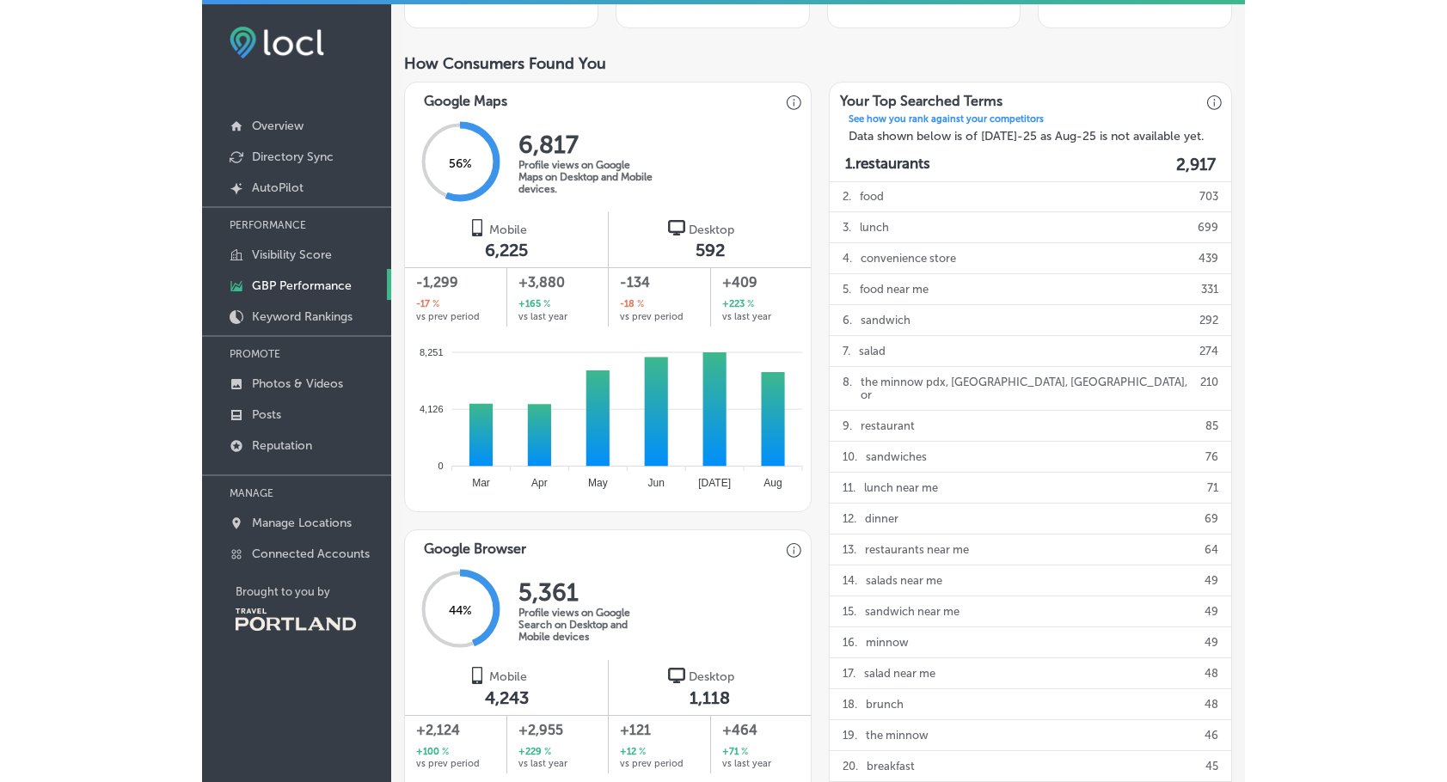
scroll to position [527, 0]
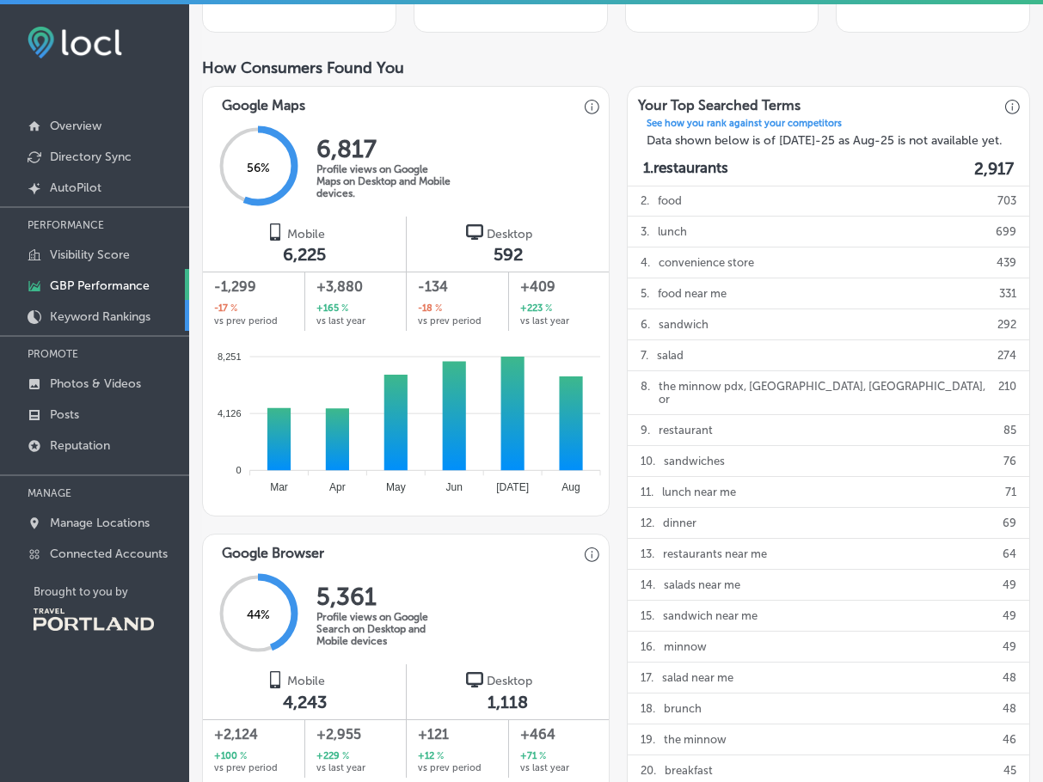
click at [72, 318] on p "Keyword Rankings" at bounding box center [100, 317] width 101 height 15
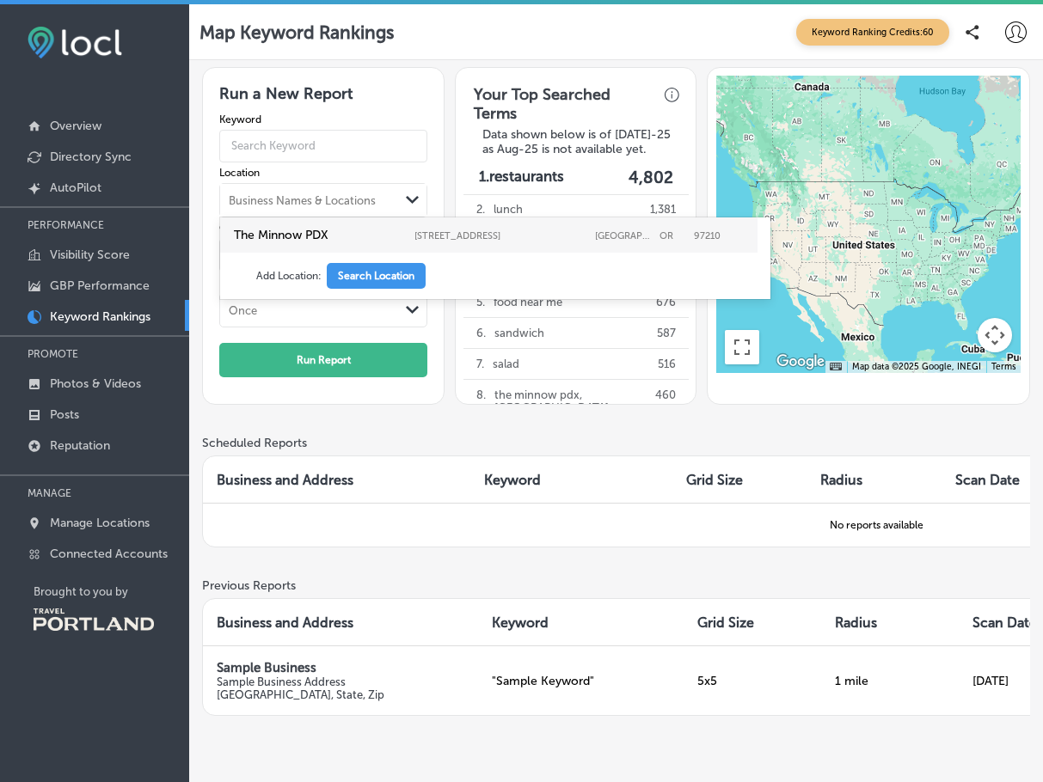
click at [386, 202] on div "Business Names & Locations" at bounding box center [309, 200] width 179 height 26
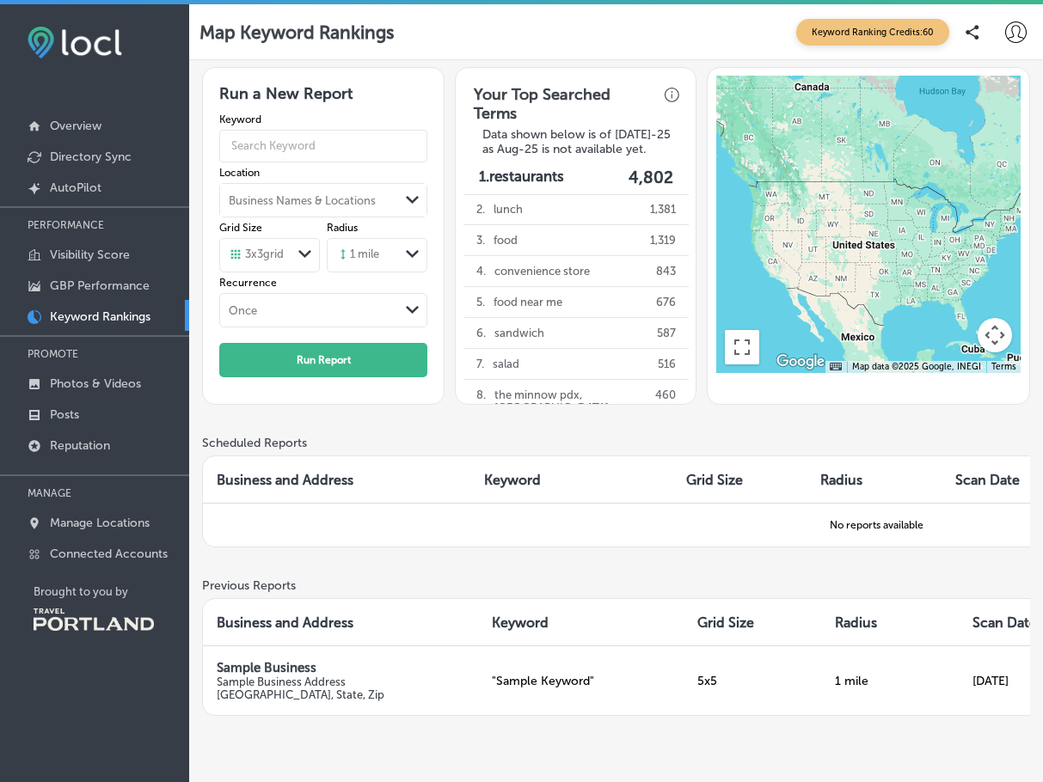
click at [383, 196] on div "Business Names & Locations" at bounding box center [309, 200] width 179 height 26
click at [451, 44] on div "Map Keyword Rankings Keyword Ranking Credits: 60" at bounding box center [615, 32] width 833 height 34
click at [86, 121] on p "Overview" at bounding box center [76, 126] width 52 height 15
